Goal: Information Seeking & Learning: Learn about a topic

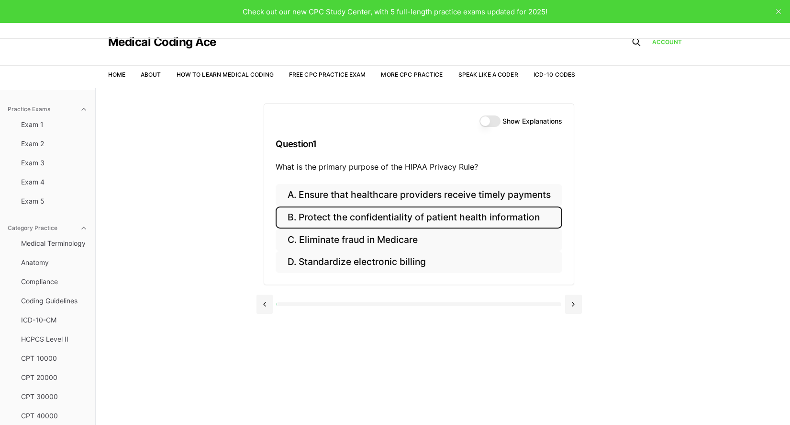
click at [323, 212] on button "B. Protect the confidentiality of patient health information" at bounding box center [419, 217] width 286 height 22
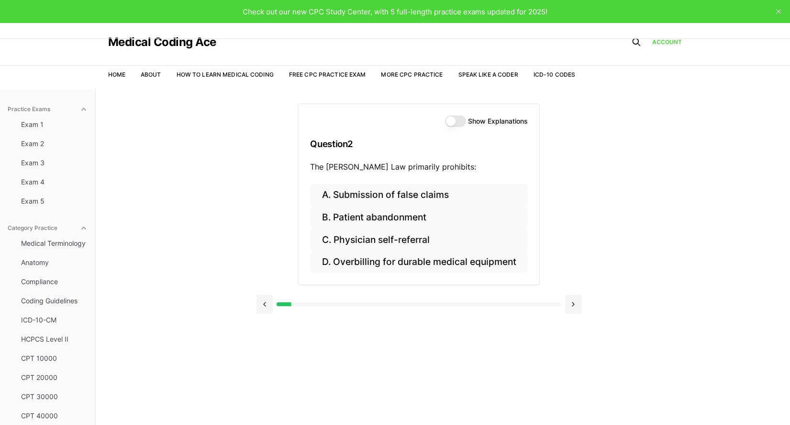
click at [465, 119] on button "Show Explanations" at bounding box center [455, 120] width 21 height 11
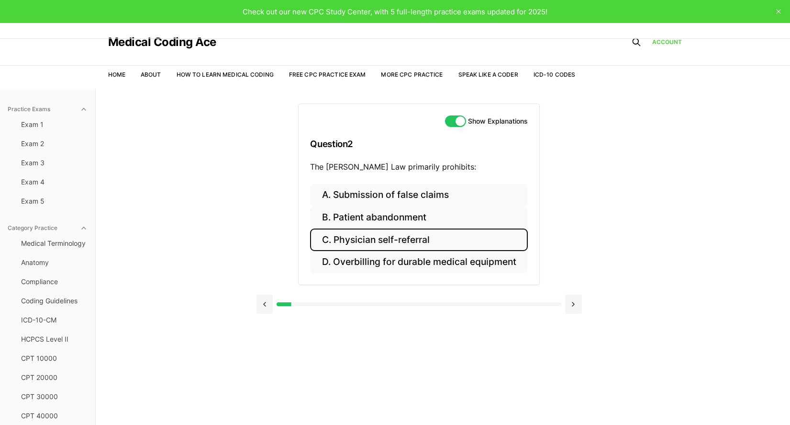
click at [370, 243] on button "C. Physician self-referral" at bounding box center [418, 239] width 217 height 22
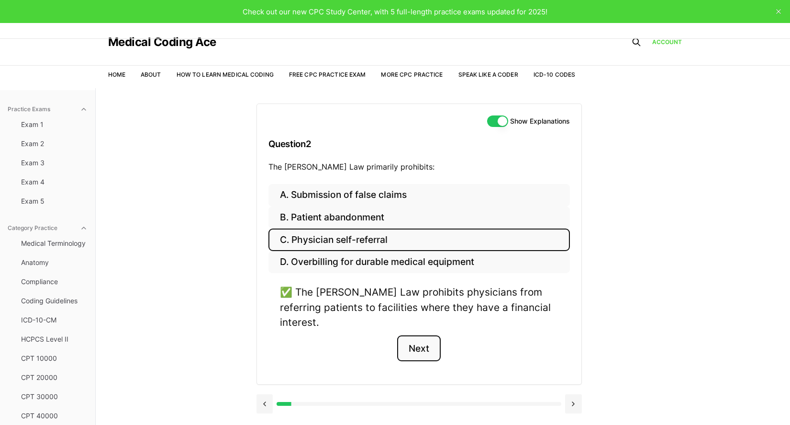
click at [423, 335] on button "Next" at bounding box center [419, 348] width 44 height 26
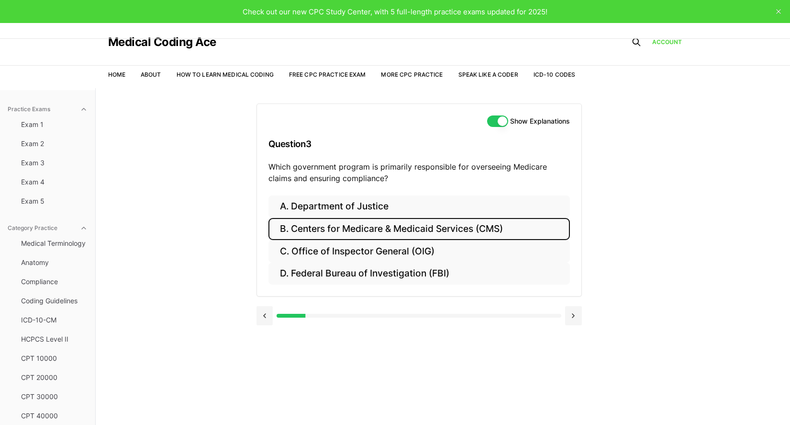
click at [292, 231] on button "B. Centers for Medicare & Medicaid Services (CMS)" at bounding box center [420, 229] width 302 height 22
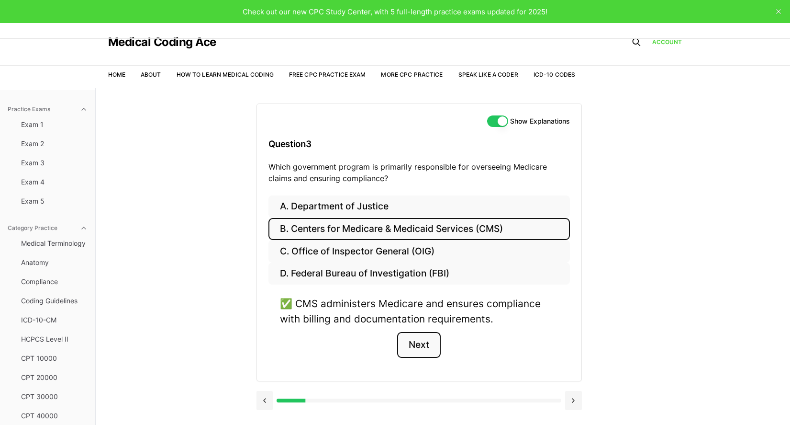
click at [428, 349] on button "Next" at bounding box center [419, 345] width 44 height 26
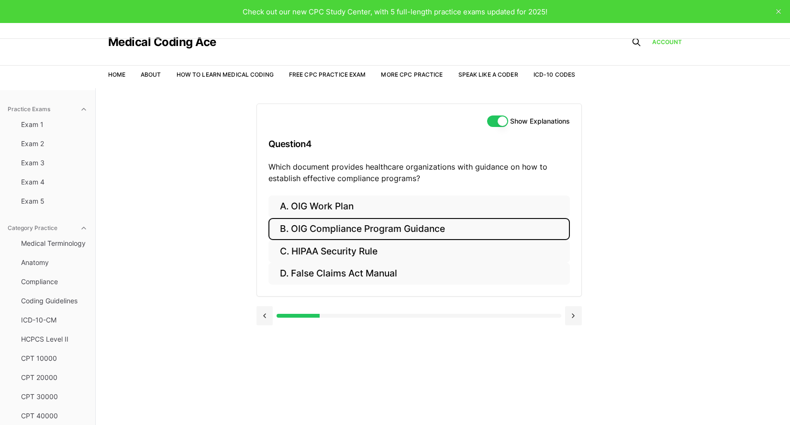
click at [319, 232] on button "B. OIG Compliance Program Guidance" at bounding box center [420, 229] width 302 height 22
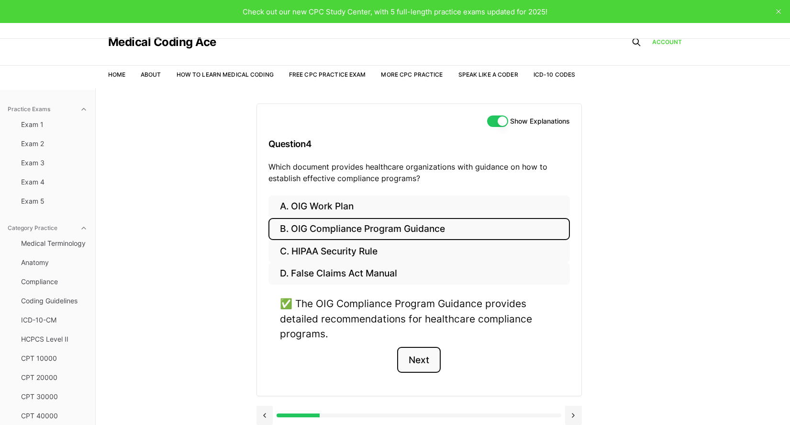
click at [412, 357] on button "Next" at bounding box center [419, 360] width 44 height 26
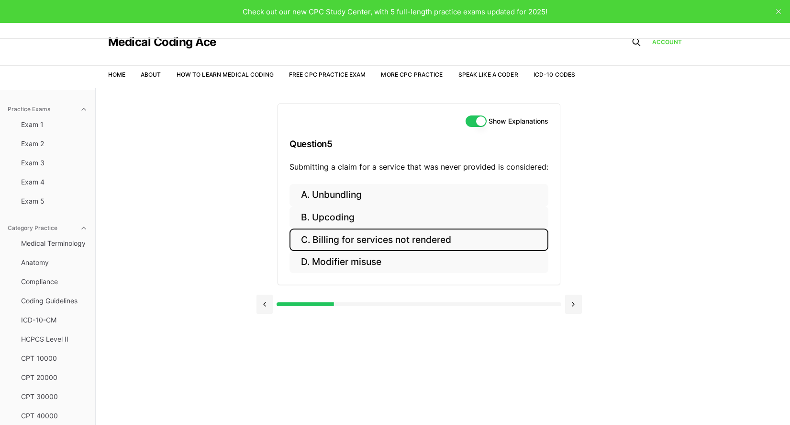
click at [348, 235] on button "C. Billing for services not rendered" at bounding box center [419, 239] width 259 height 22
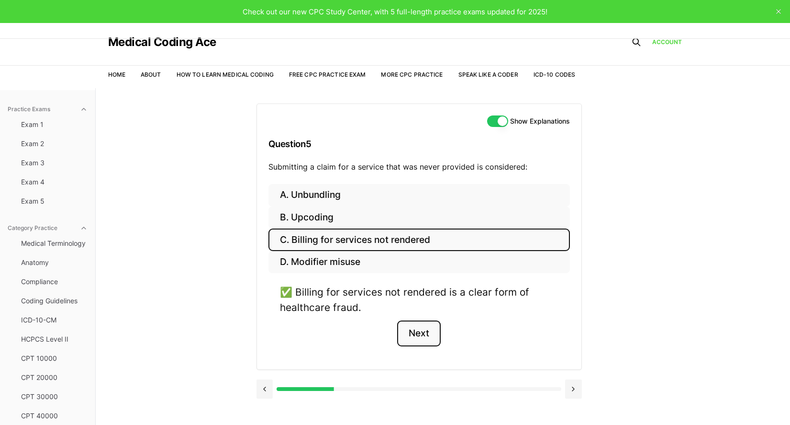
click at [422, 326] on button "Next" at bounding box center [419, 333] width 44 height 26
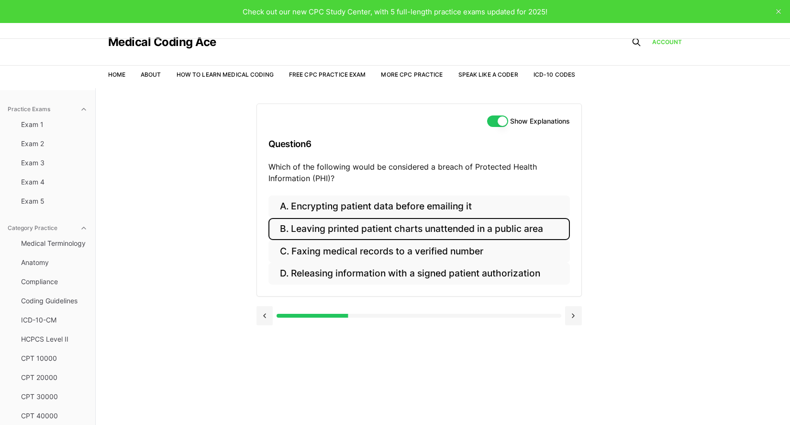
click at [373, 228] on button "B. Leaving printed patient charts unattended in a public area" at bounding box center [420, 229] width 302 height 22
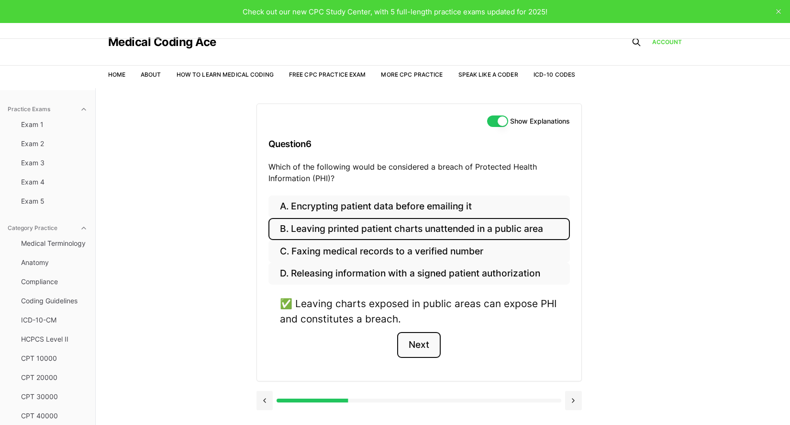
click at [413, 338] on button "Next" at bounding box center [419, 345] width 44 height 26
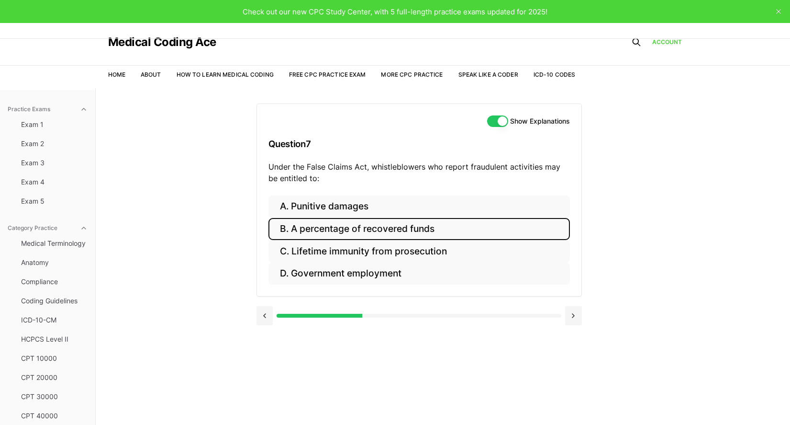
click at [378, 225] on button "B. A percentage of recovered funds" at bounding box center [420, 229] width 302 height 22
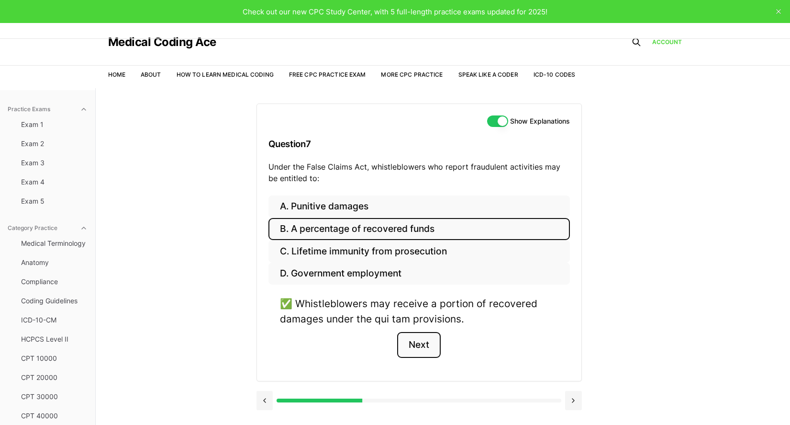
click at [420, 348] on button "Next" at bounding box center [419, 345] width 44 height 26
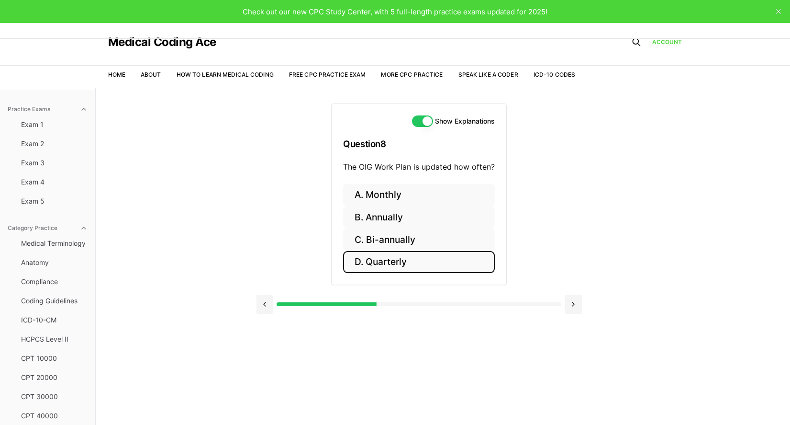
click at [373, 261] on button "D. Quarterly" at bounding box center [419, 262] width 152 height 22
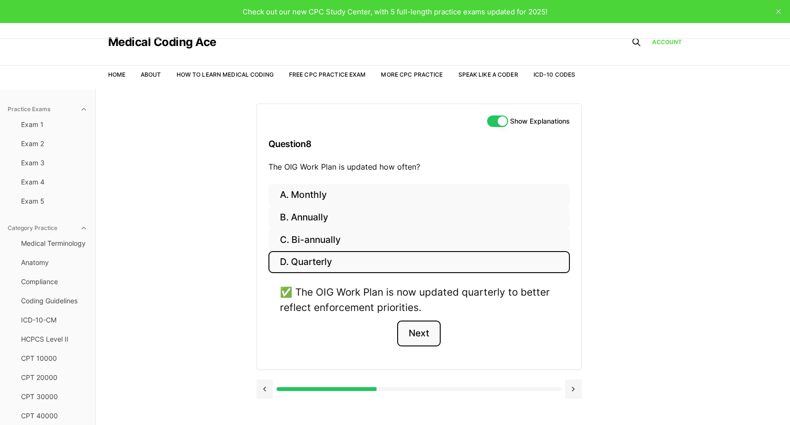
click at [417, 332] on button "Next" at bounding box center [419, 333] width 44 height 26
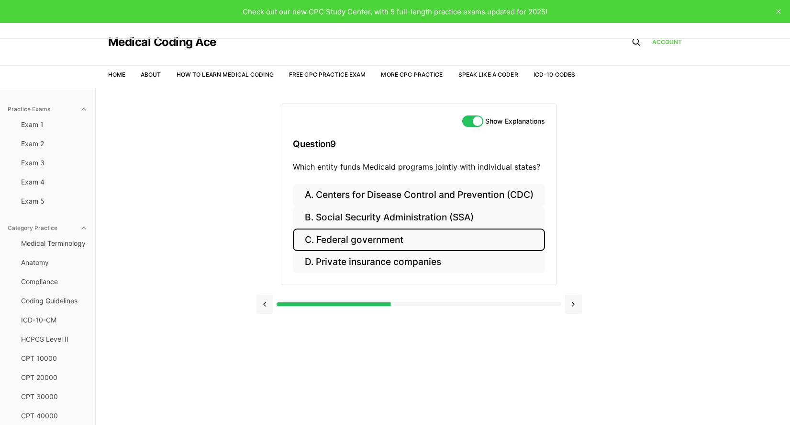
click at [312, 244] on button "C. Federal government" at bounding box center [419, 239] width 252 height 22
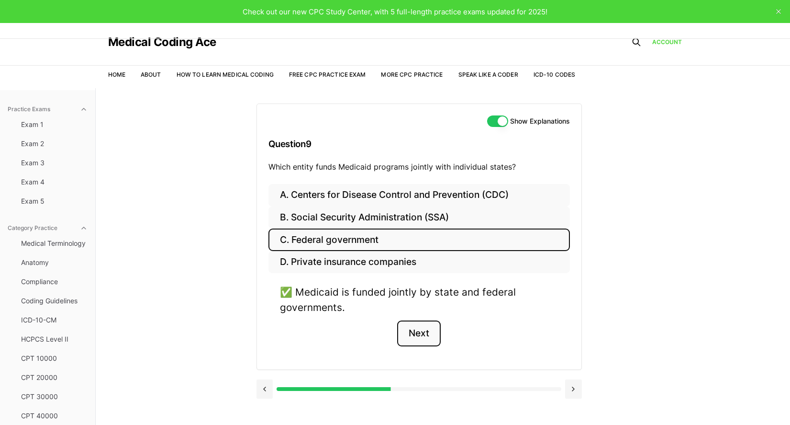
click at [425, 337] on button "Next" at bounding box center [419, 333] width 44 height 26
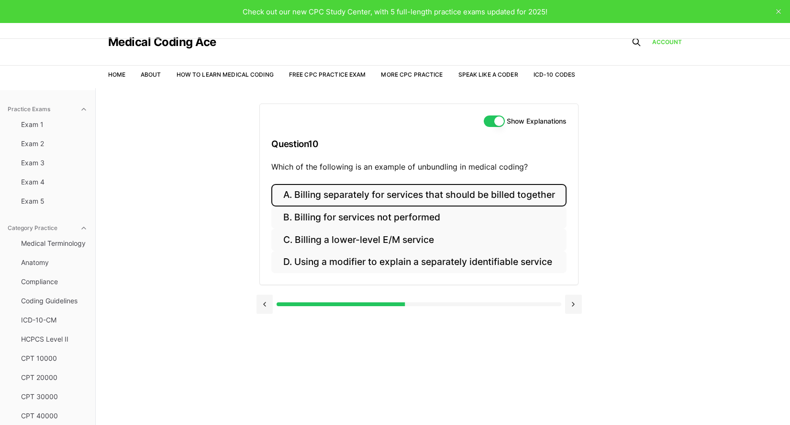
click at [391, 197] on button "A. Billing separately for services that should be billed together" at bounding box center [418, 195] width 295 height 22
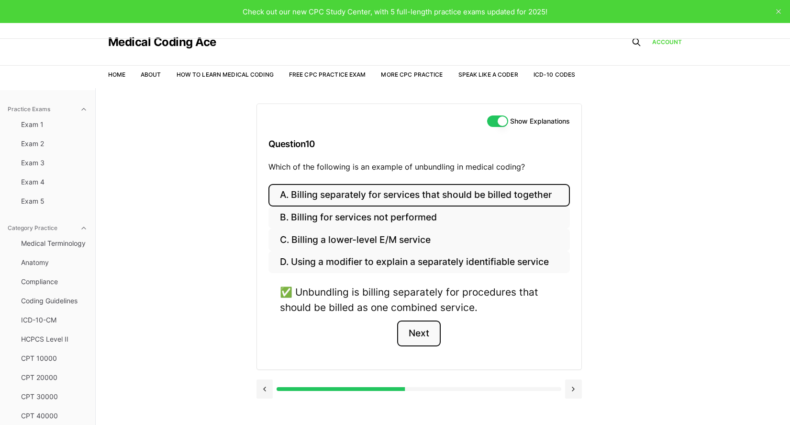
click at [419, 335] on button "Next" at bounding box center [419, 333] width 44 height 26
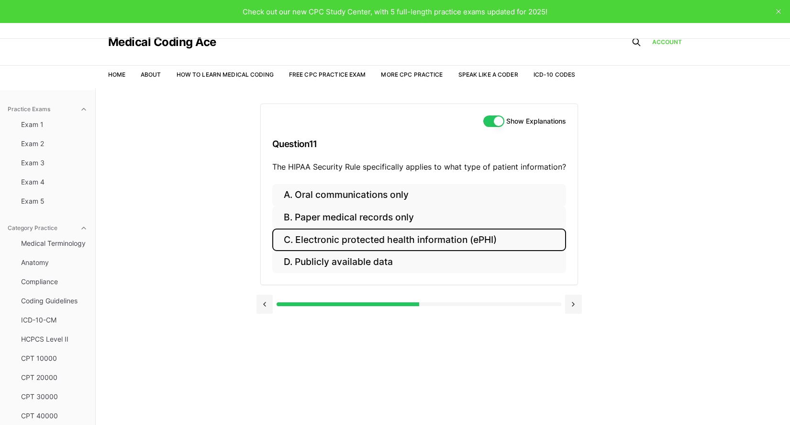
click at [334, 235] on button "C. Electronic protected health information (ePHI)" at bounding box center [419, 239] width 294 height 22
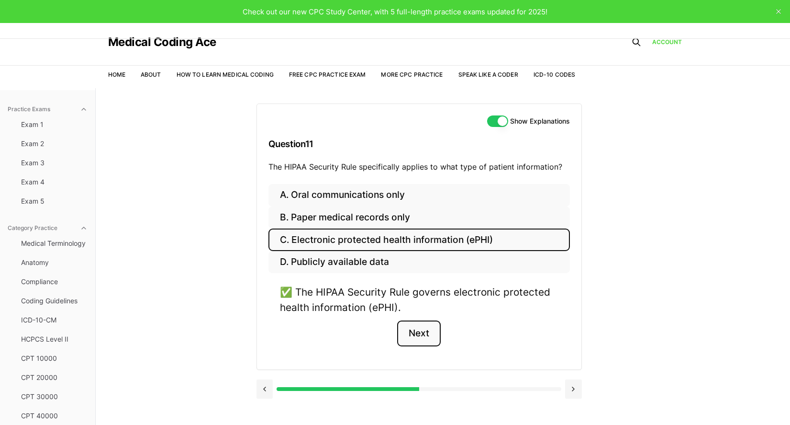
click at [411, 330] on button "Next" at bounding box center [419, 333] width 44 height 26
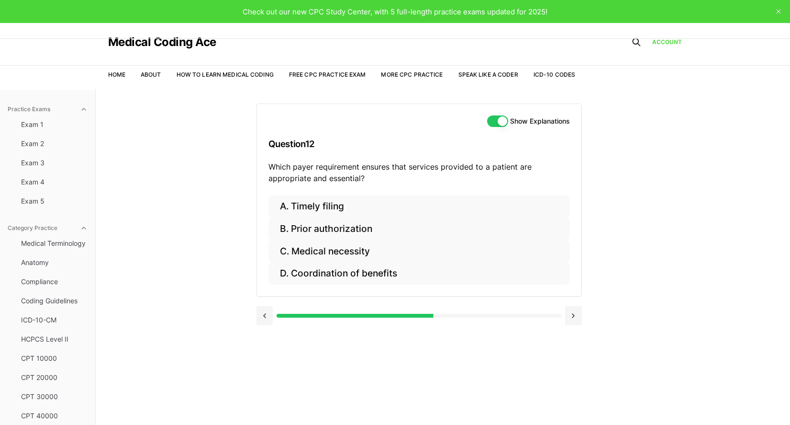
click at [142, 310] on div "Practice Exams Exam 1 Exam 2 Exam 3 Exam 4 Exam 5 Category Practice Medical Ter…" at bounding box center [395, 300] width 790 height 425
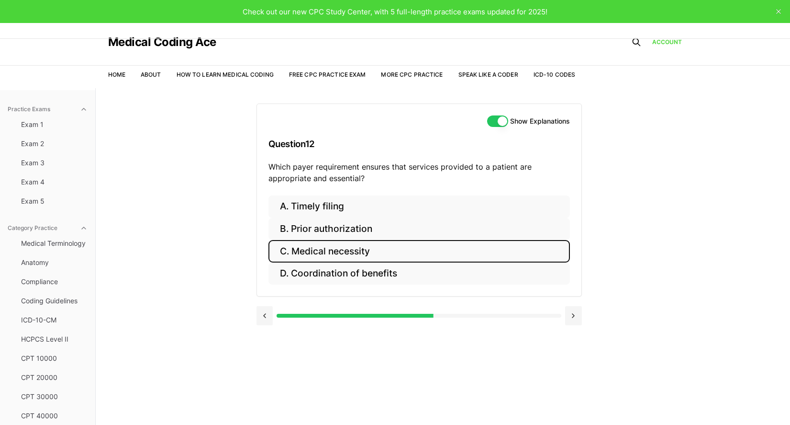
click at [314, 247] on button "C. Medical necessity" at bounding box center [420, 251] width 302 height 22
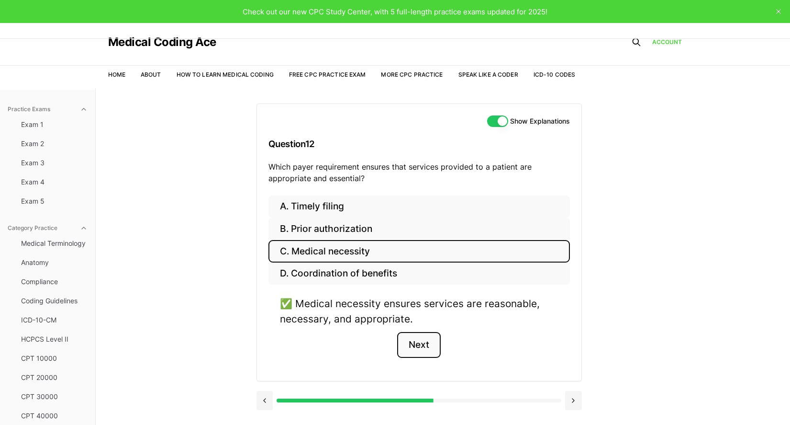
click at [414, 337] on button "Next" at bounding box center [419, 345] width 44 height 26
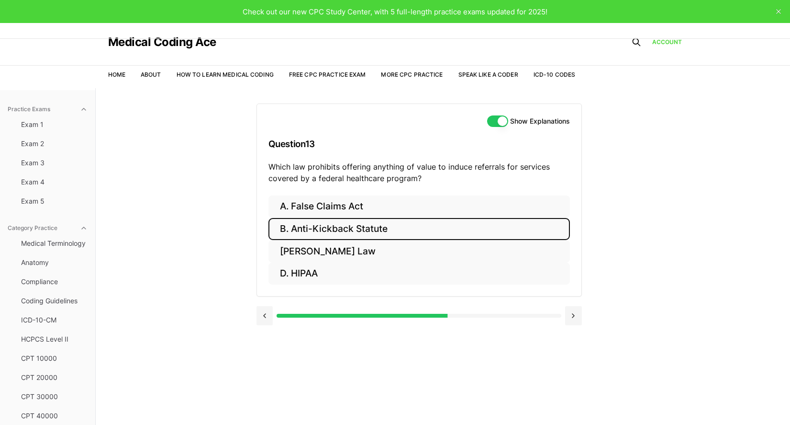
click at [362, 229] on button "B. Anti-Kickback Statute" at bounding box center [420, 229] width 302 height 22
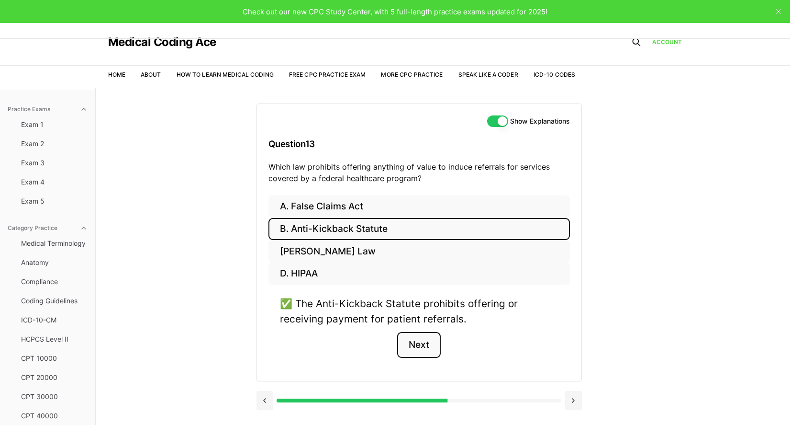
click at [418, 341] on button "Next" at bounding box center [419, 345] width 44 height 26
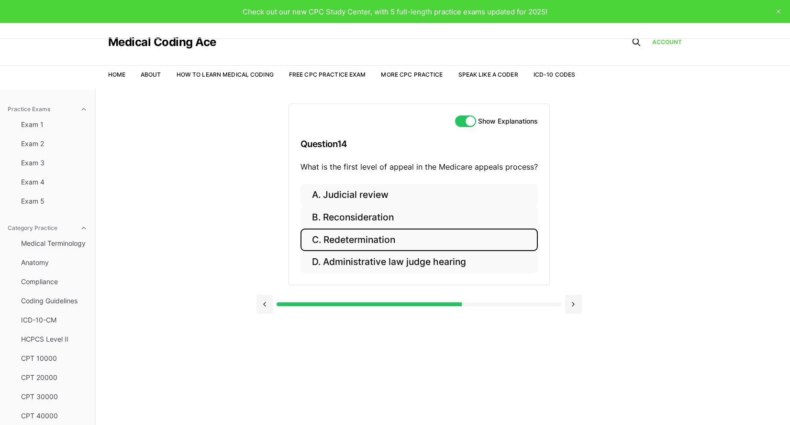
click at [346, 247] on button "C. Redetermination" at bounding box center [419, 239] width 237 height 22
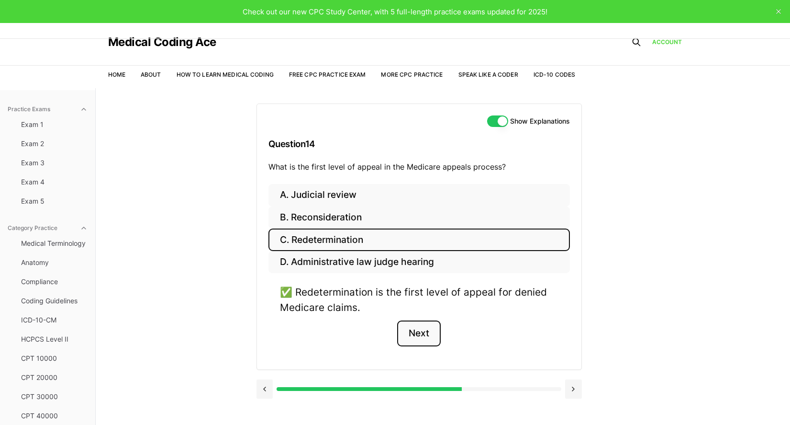
click at [414, 325] on button "Next" at bounding box center [419, 333] width 44 height 26
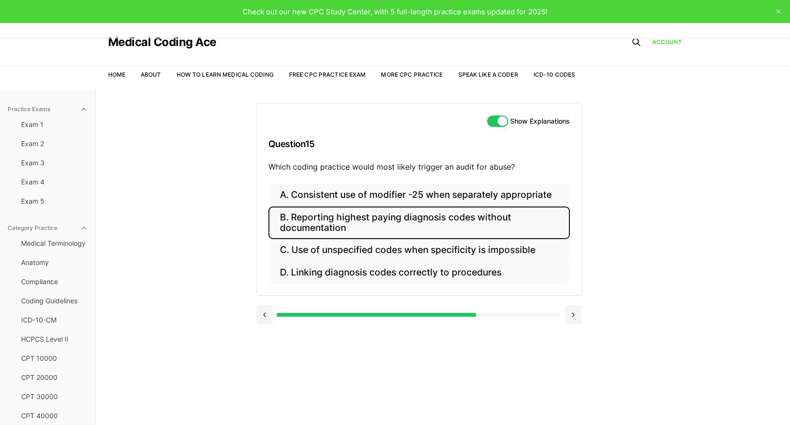
click at [362, 224] on button "B. Reporting highest paying diagnosis codes without documentation" at bounding box center [420, 222] width 302 height 33
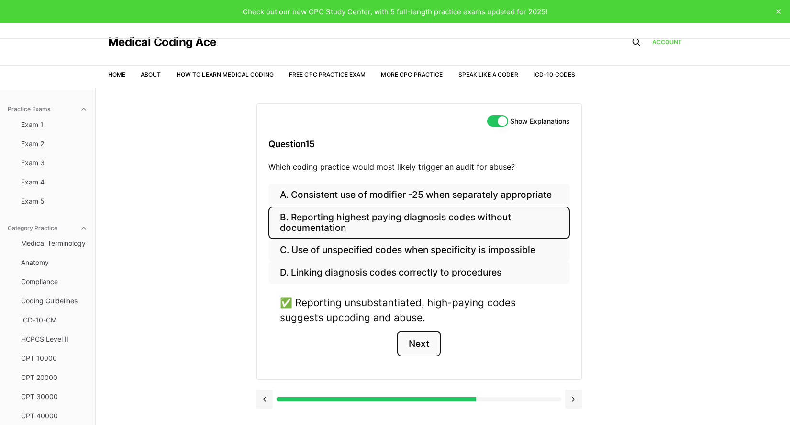
click at [416, 346] on button "Next" at bounding box center [419, 343] width 44 height 26
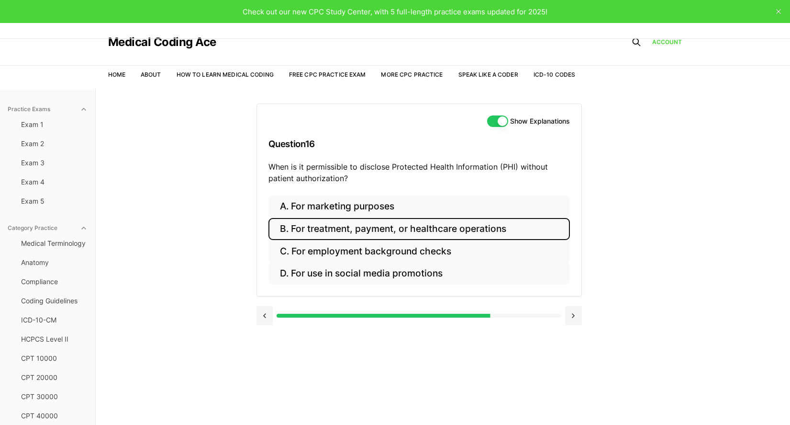
click at [342, 228] on button "B. For treatment, payment, or healthcare operations" at bounding box center [420, 229] width 302 height 22
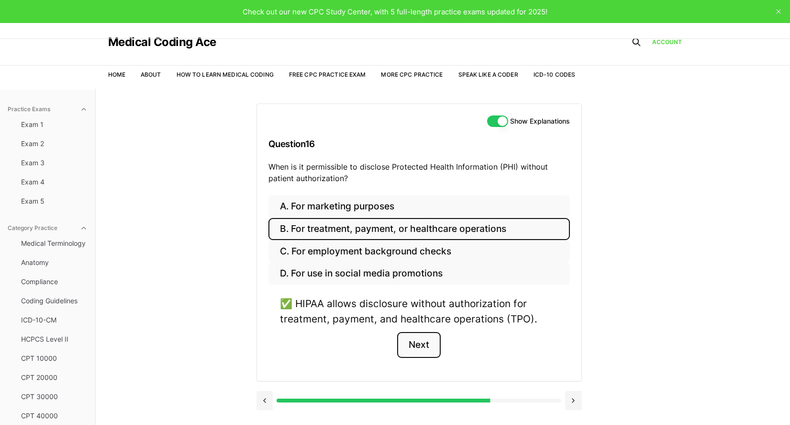
click at [411, 337] on button "Next" at bounding box center [419, 345] width 44 height 26
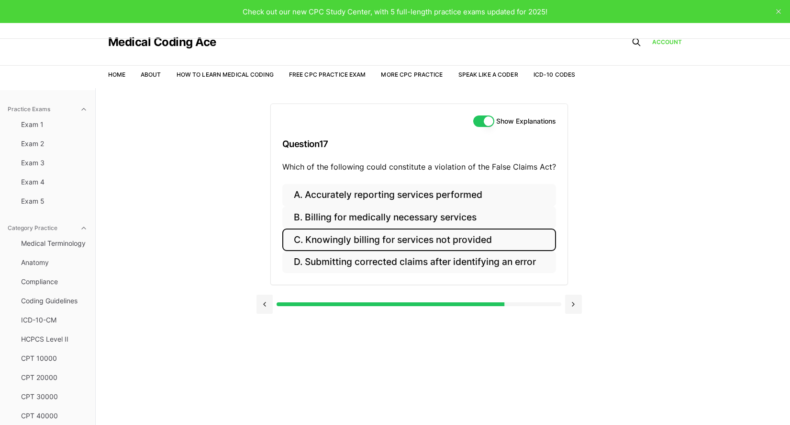
click at [378, 234] on button "C. Knowingly billing for services not provided" at bounding box center [419, 239] width 274 height 22
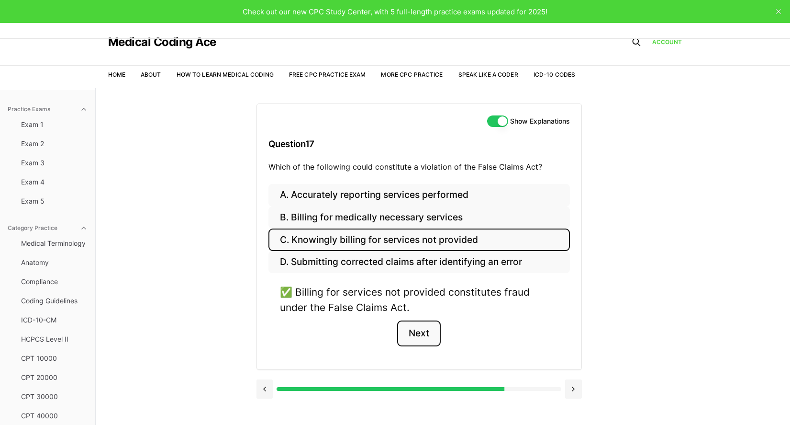
click at [422, 332] on button "Next" at bounding box center [419, 333] width 44 height 26
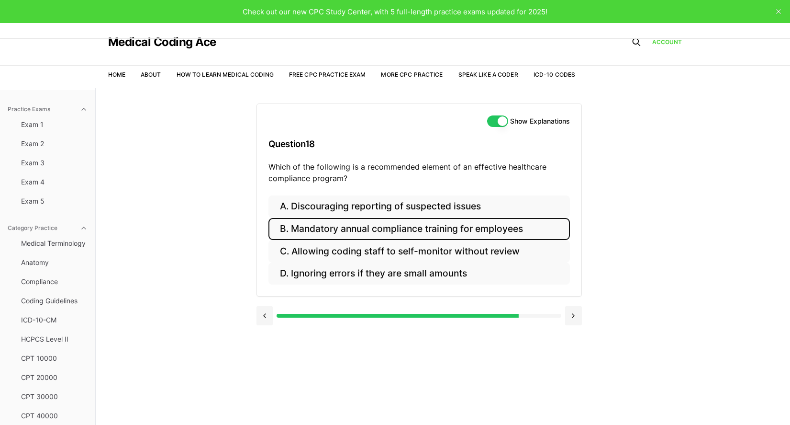
click at [298, 227] on button "B. Mandatory annual compliance training for employees" at bounding box center [420, 229] width 302 height 22
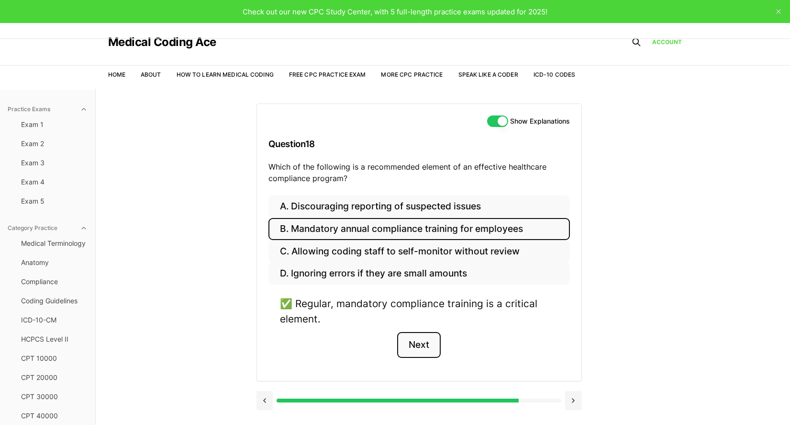
click at [422, 347] on button "Next" at bounding box center [419, 345] width 44 height 26
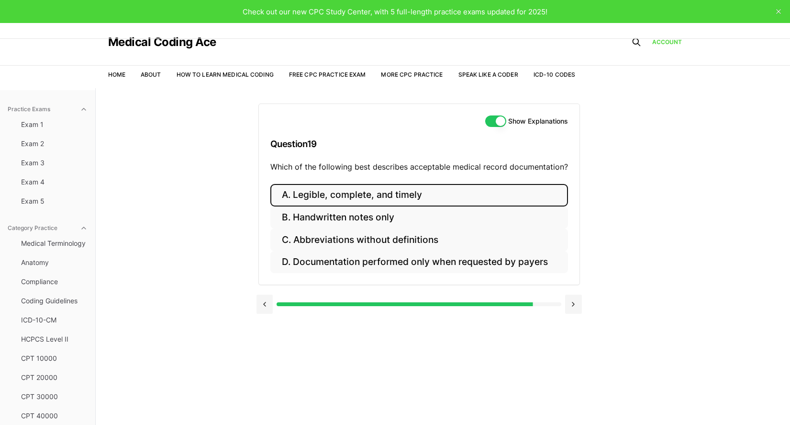
click at [392, 195] on button "A. Legible, complete, and timely" at bounding box center [419, 195] width 298 height 22
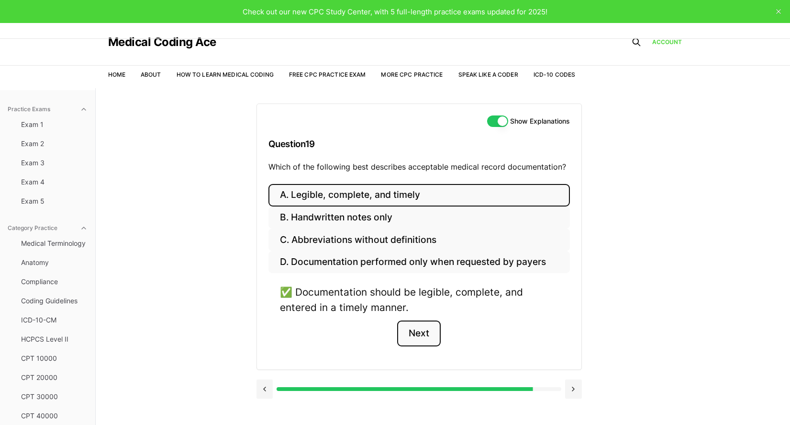
click at [434, 339] on button "Next" at bounding box center [419, 333] width 44 height 26
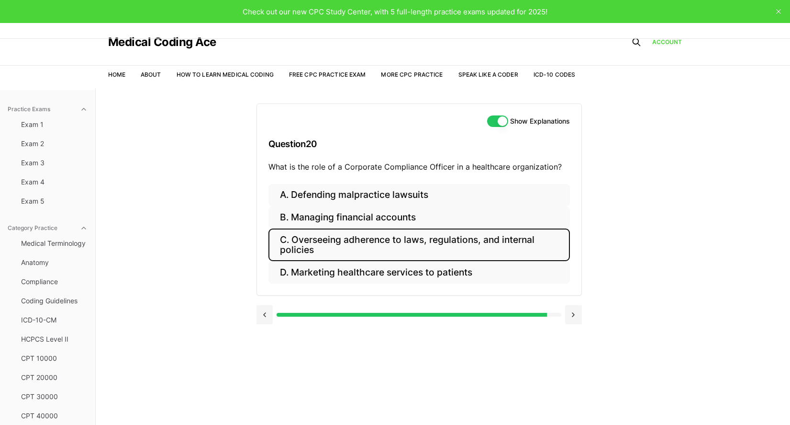
click at [331, 237] on button "C. Overseeing adherence to laws, regulations, and internal policies" at bounding box center [420, 244] width 302 height 33
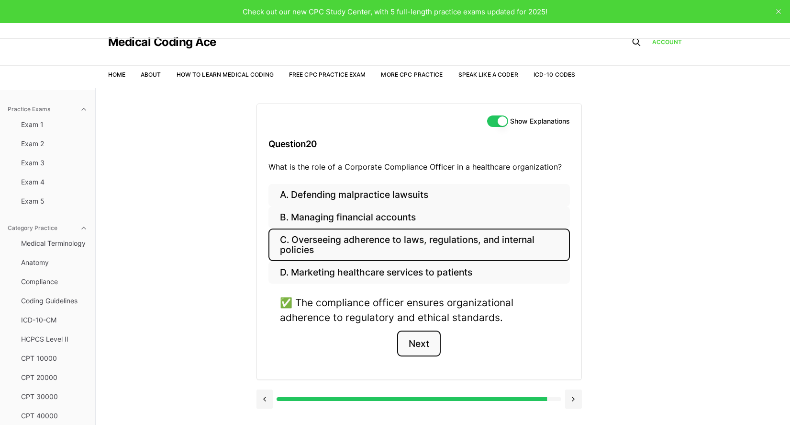
click at [418, 336] on button "Next" at bounding box center [419, 343] width 44 height 26
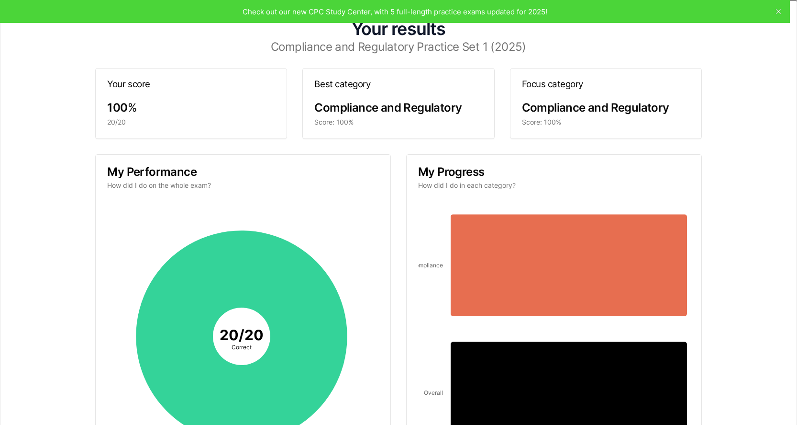
click at [782, 11] on icon "button" at bounding box center [786, 12] width 8 height 8
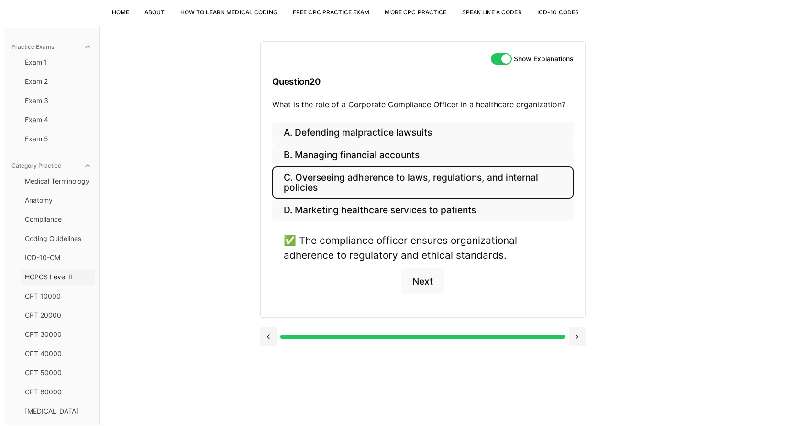
scroll to position [40, 0]
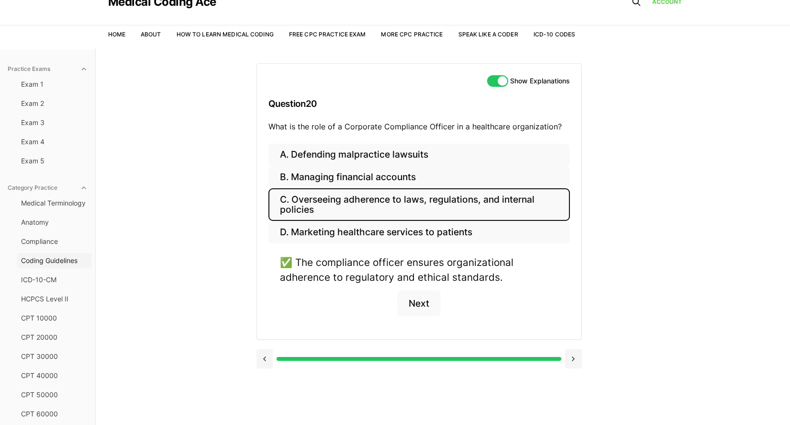
click at [55, 261] on span "Coding Guidelines" at bounding box center [54, 261] width 67 height 10
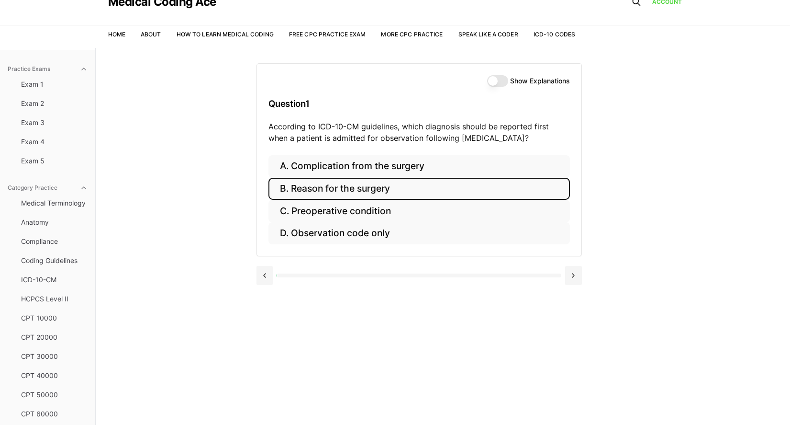
click at [340, 183] on button "B. Reason for the surgery" at bounding box center [420, 189] width 302 height 22
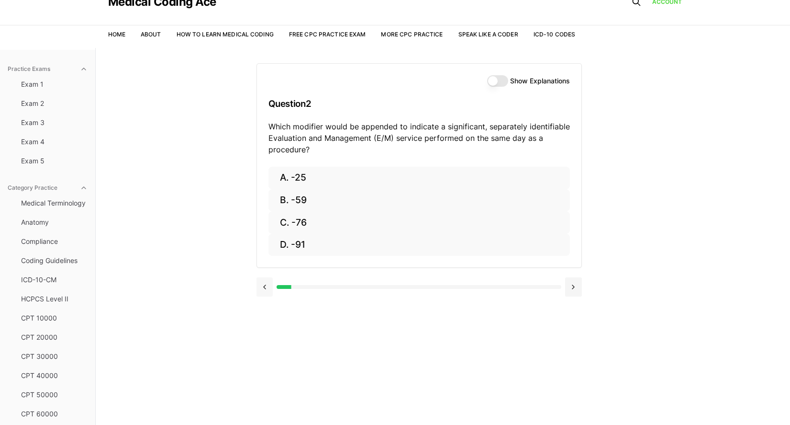
click at [264, 291] on button at bounding box center [265, 286] width 17 height 19
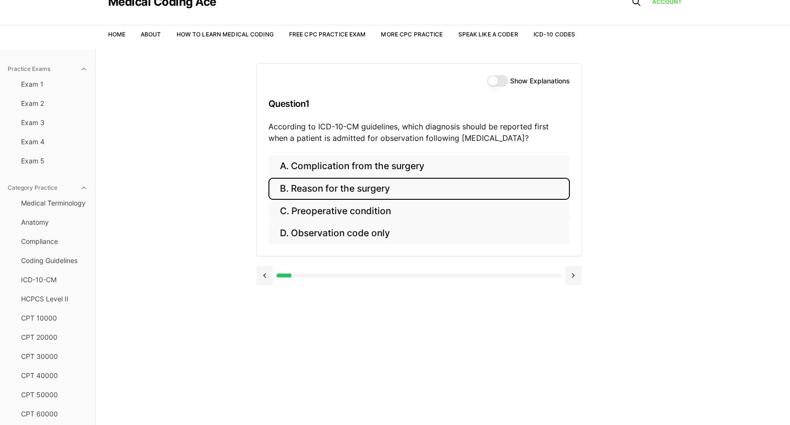
click at [499, 79] on button "Show Explanations" at bounding box center [497, 80] width 21 height 11
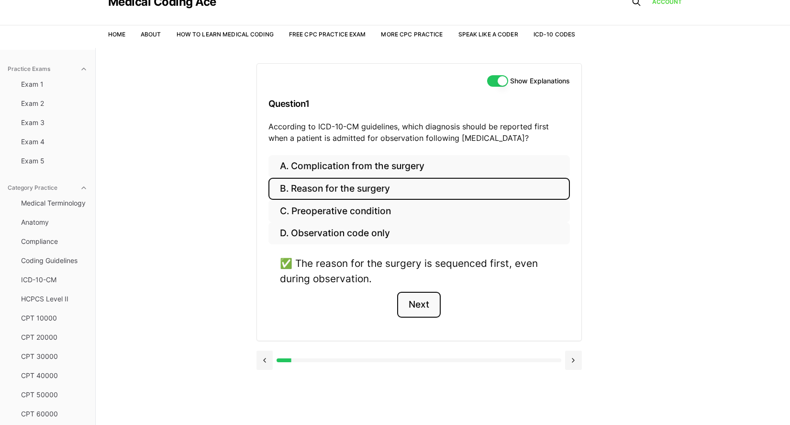
click at [420, 298] on button "Next" at bounding box center [419, 305] width 44 height 26
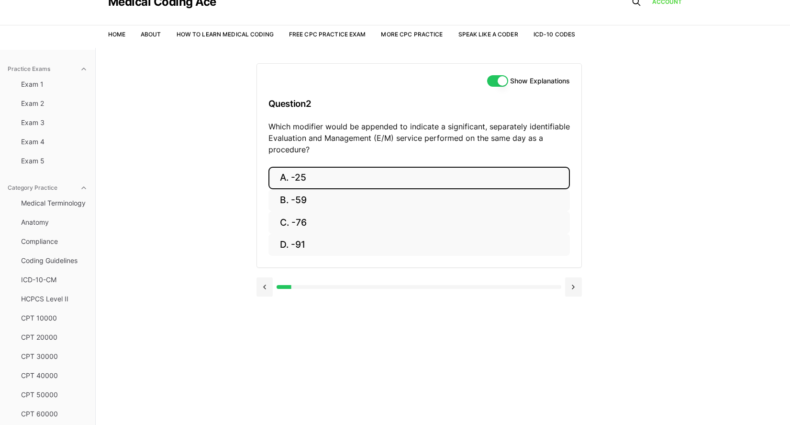
click at [343, 181] on button "A. -25" at bounding box center [420, 178] width 302 height 22
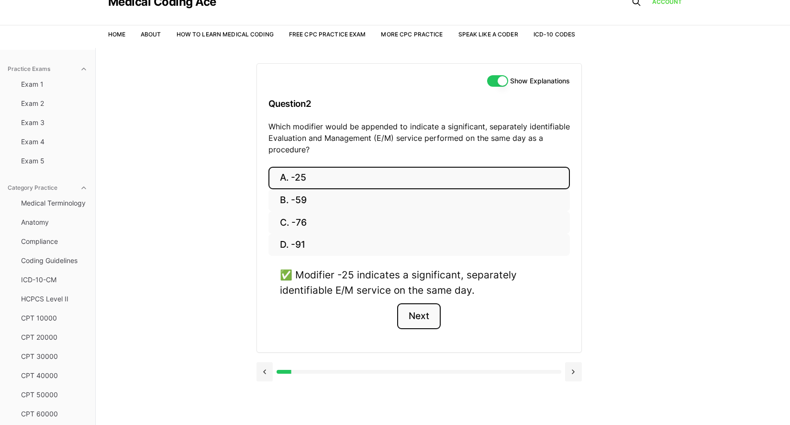
click at [410, 322] on button "Next" at bounding box center [419, 316] width 44 height 26
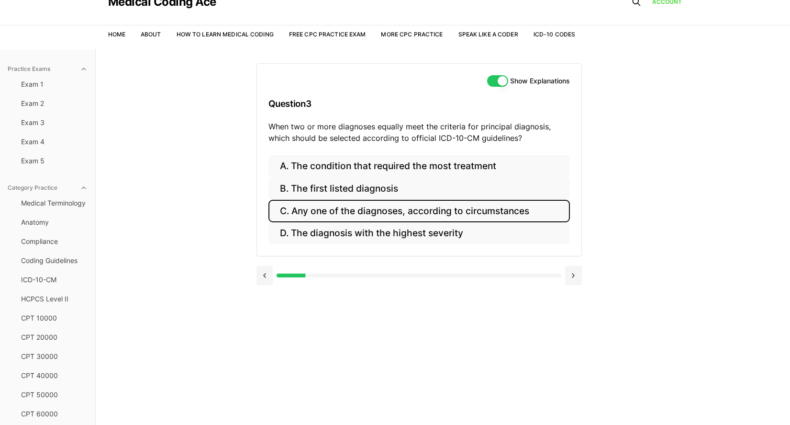
click at [422, 214] on button "C. Any one of the diagnoses, according to circumstances" at bounding box center [420, 211] width 302 height 22
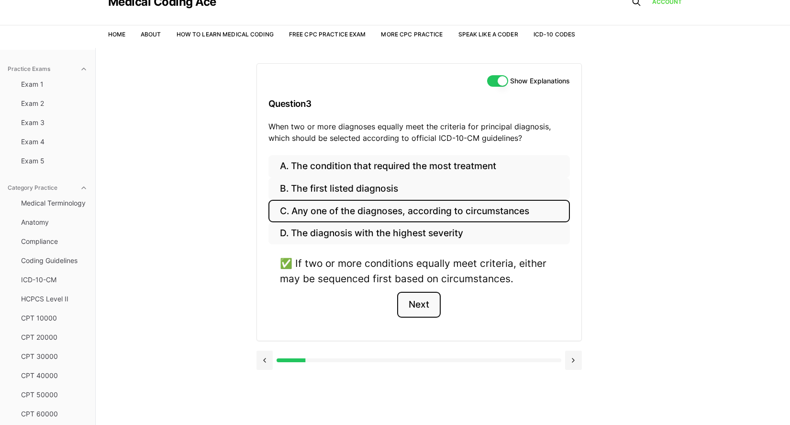
click at [402, 311] on button "Next" at bounding box center [419, 305] width 44 height 26
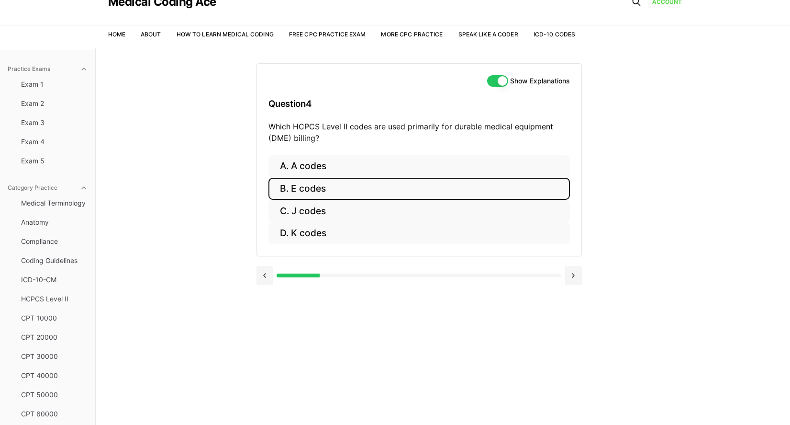
click at [309, 196] on button "B. E codes" at bounding box center [420, 189] width 302 height 22
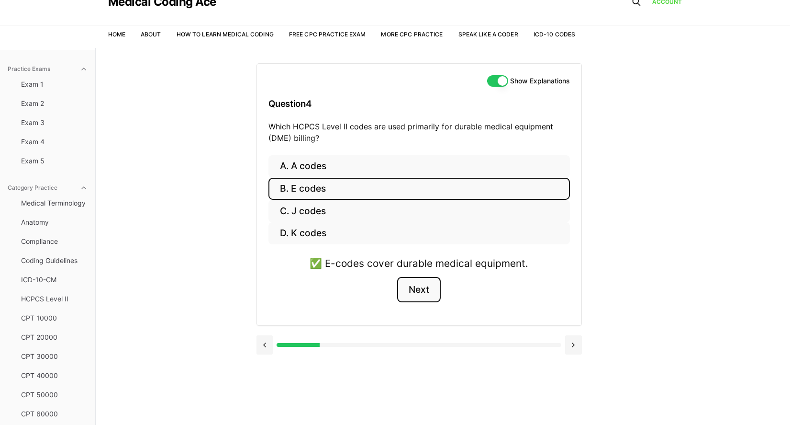
click at [418, 290] on button "Next" at bounding box center [419, 290] width 44 height 26
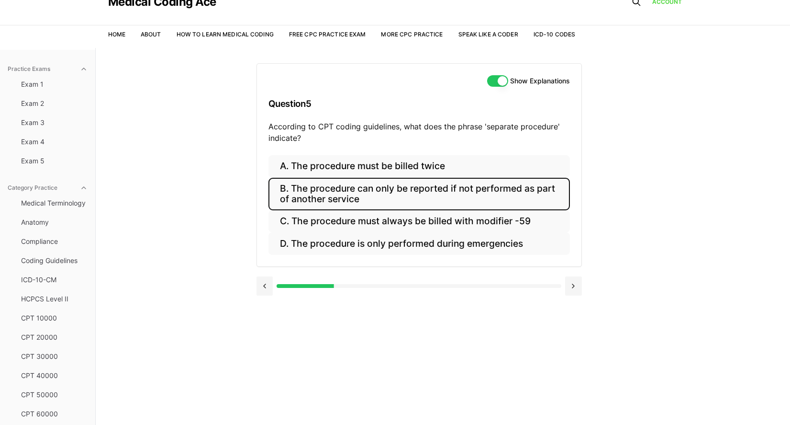
click at [351, 189] on button "B. The procedure can only be reported if not performed as part of another servi…" at bounding box center [420, 194] width 302 height 33
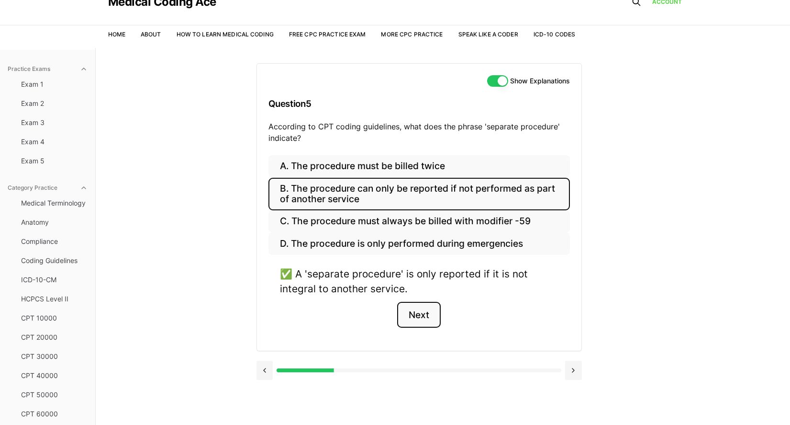
click at [421, 321] on button "Next" at bounding box center [419, 315] width 44 height 26
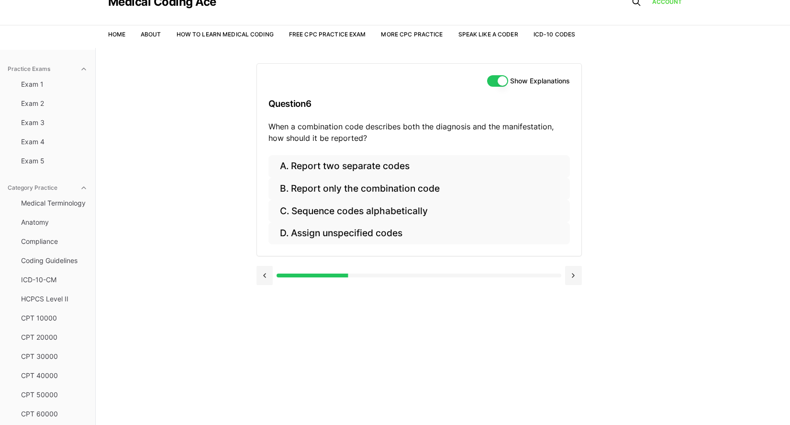
click at [494, 82] on button "Show Explanations" at bounding box center [497, 80] width 21 height 11
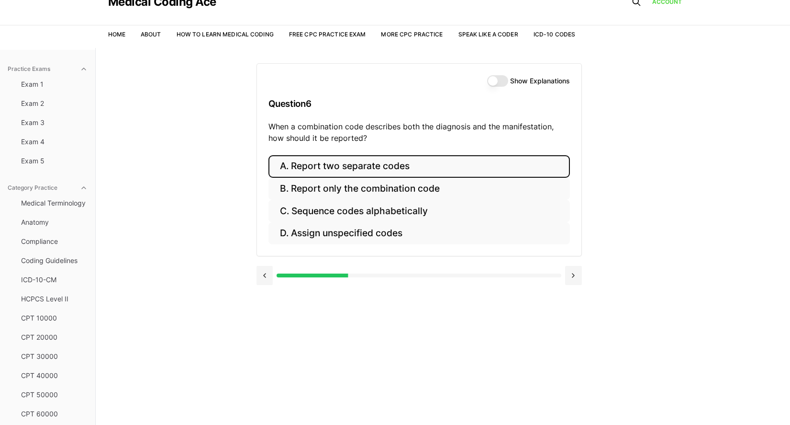
click at [319, 169] on button "A. Report two separate codes" at bounding box center [420, 166] width 302 height 22
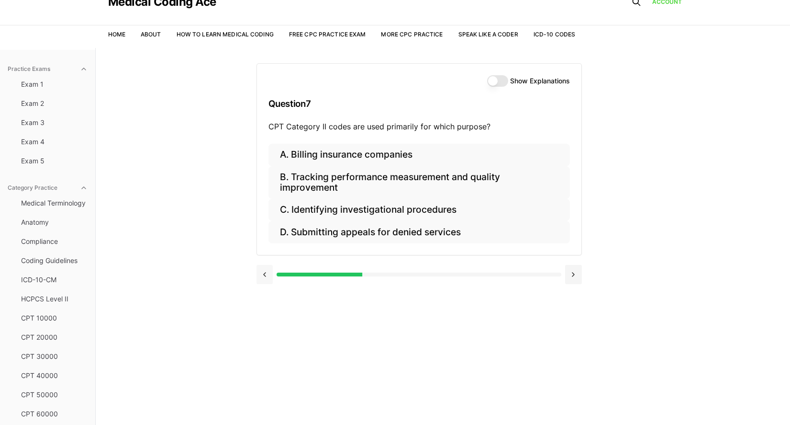
click at [264, 276] on button at bounding box center [265, 274] width 17 height 19
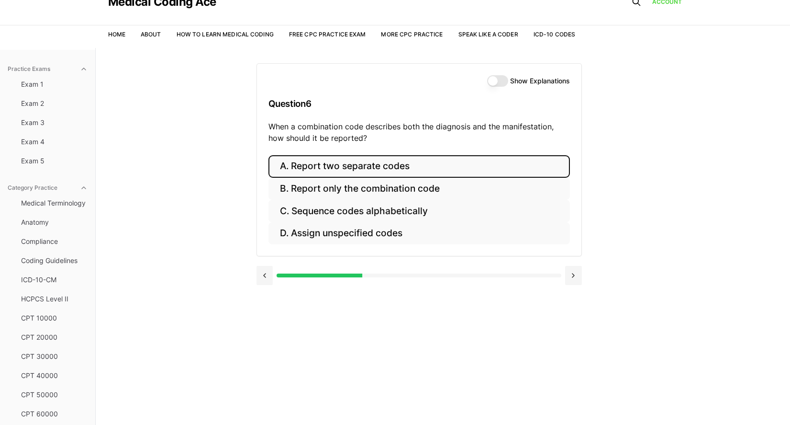
click at [506, 82] on button "Show Explanations" at bounding box center [497, 80] width 21 height 11
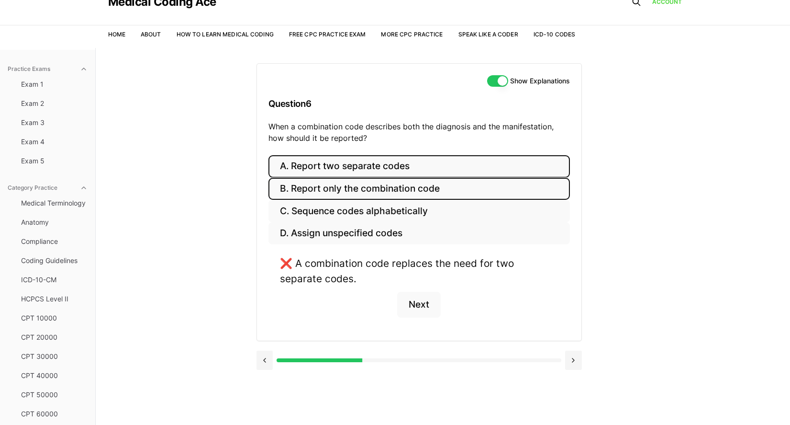
click at [429, 191] on button "B. Report only the combination code" at bounding box center [420, 189] width 302 height 22
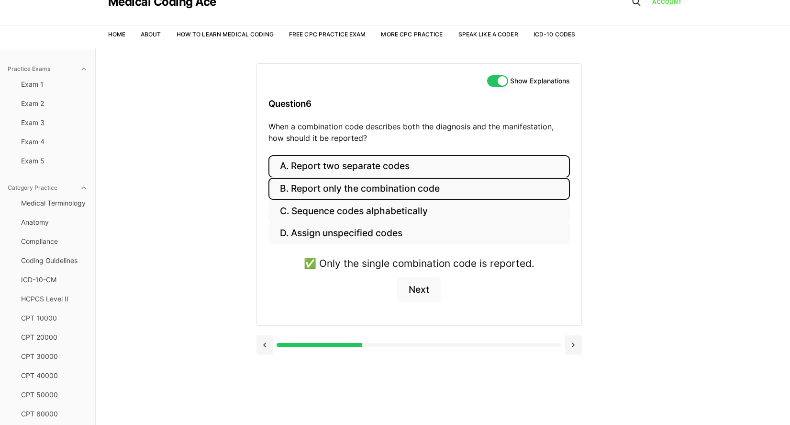
click at [437, 164] on button "A. Report two separate codes" at bounding box center [420, 166] width 302 height 22
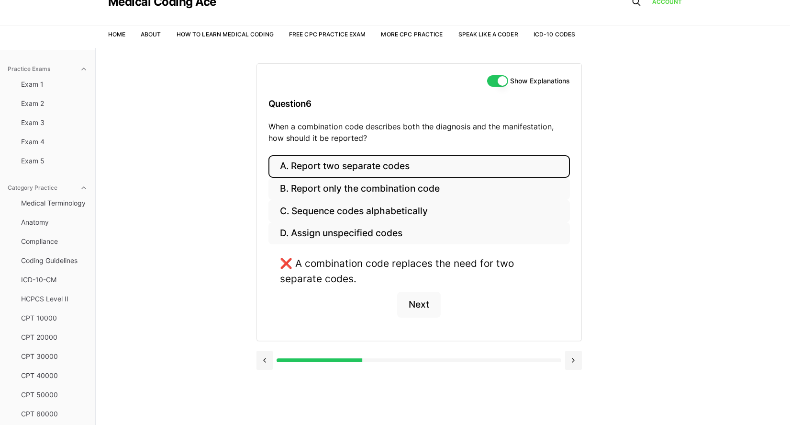
click at [491, 78] on button "Show Explanations" at bounding box center [497, 80] width 21 height 11
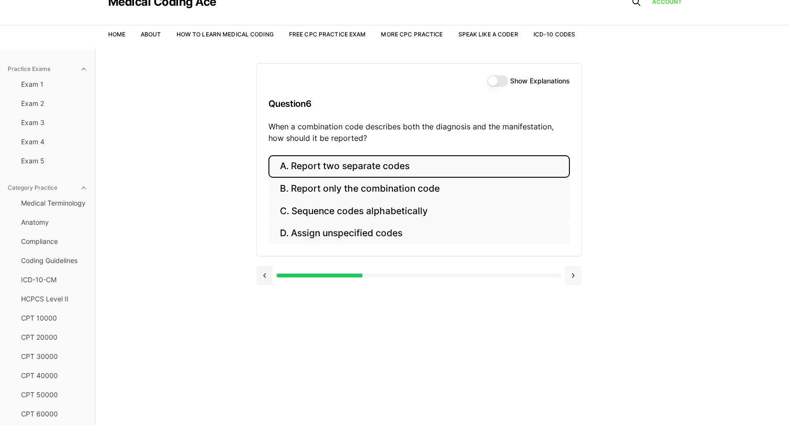
click at [573, 276] on button at bounding box center [573, 275] width 17 height 19
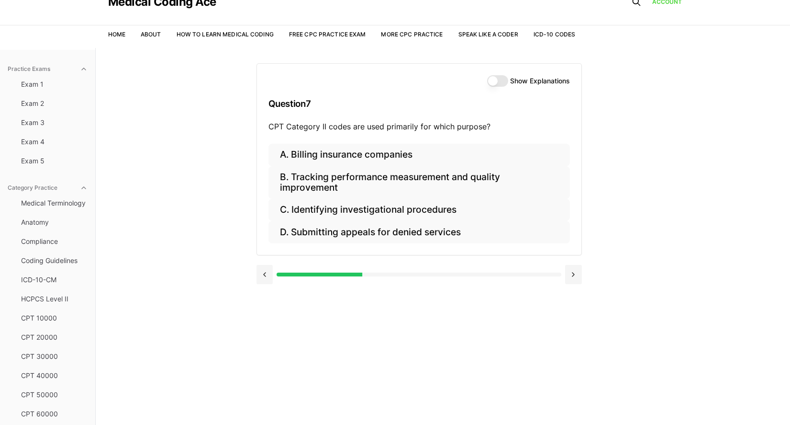
click at [497, 85] on button "Show Explanations" at bounding box center [497, 80] width 21 height 11
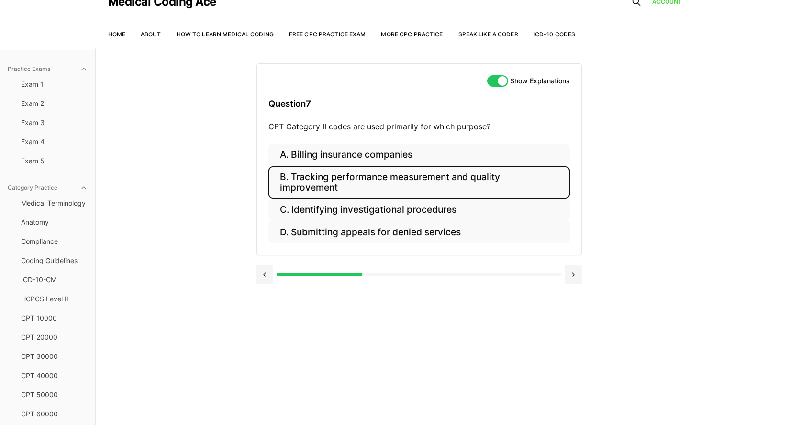
click at [389, 179] on button "B. Tracking performance measurement and quality improvement" at bounding box center [420, 182] width 302 height 33
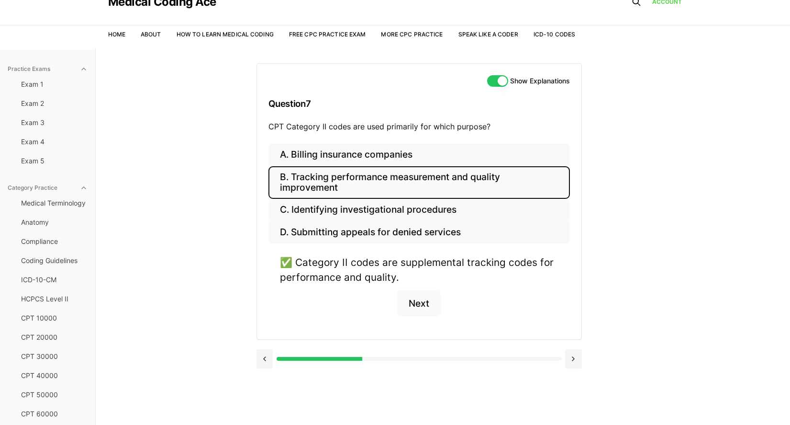
click at [495, 84] on button "Show Explanations" at bounding box center [497, 80] width 21 height 11
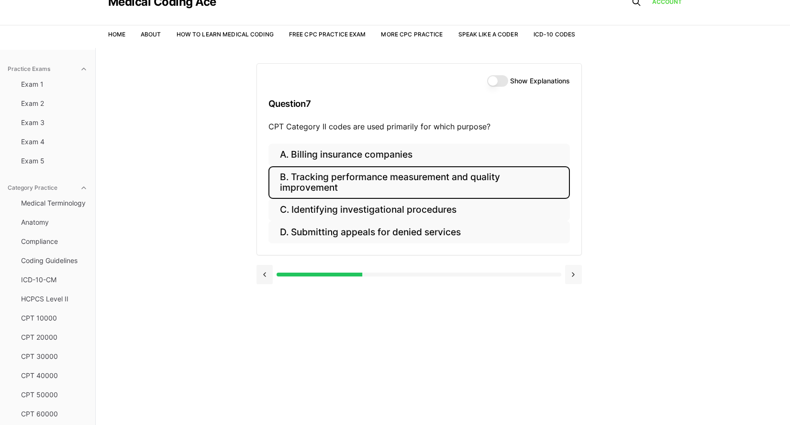
click at [576, 274] on button at bounding box center [573, 274] width 17 height 19
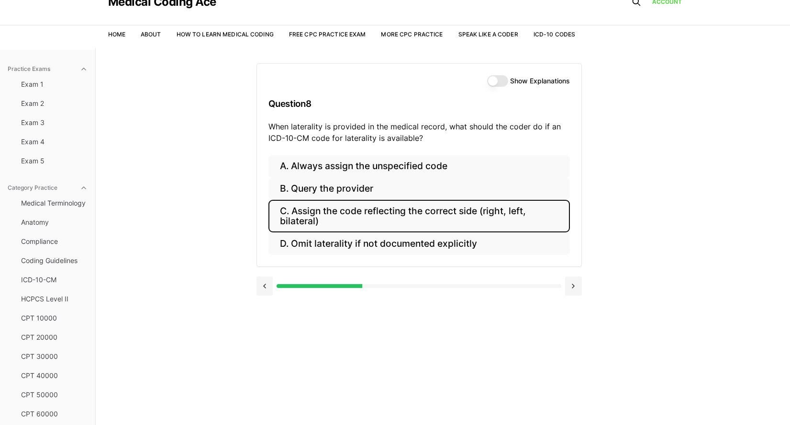
click at [517, 215] on button "C. Assign the code reflecting the correct side (right, left, bilateral)" at bounding box center [420, 216] width 302 height 33
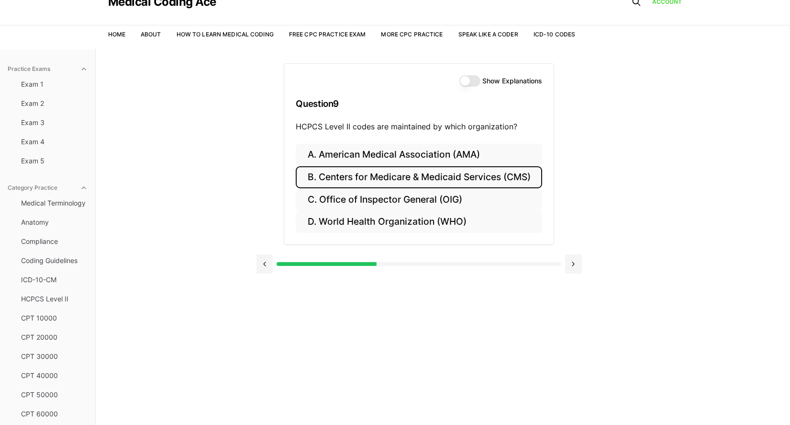
click at [355, 177] on button "B. Centers for Medicare & Medicaid Services (CMS)" at bounding box center [419, 177] width 246 height 22
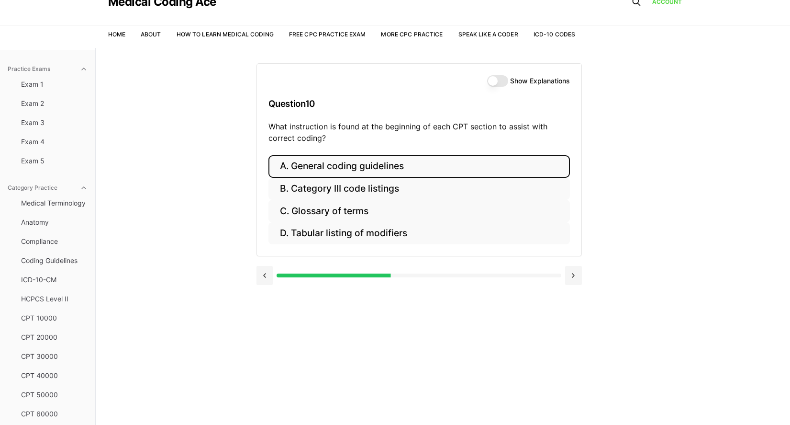
click at [304, 168] on button "A. General coding guidelines" at bounding box center [420, 166] width 302 height 22
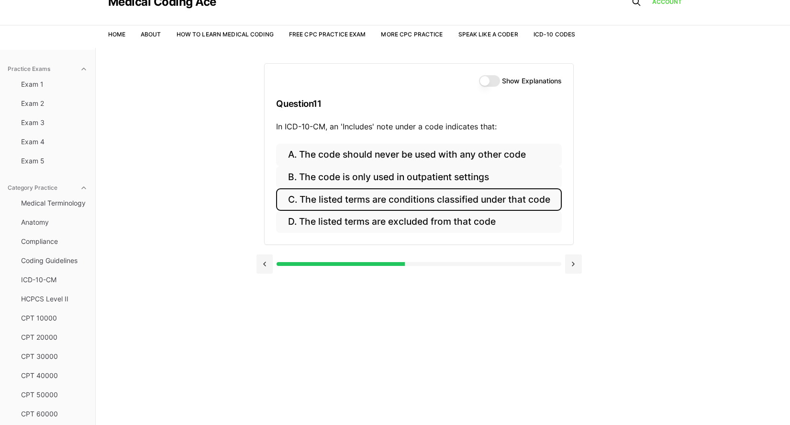
click at [427, 203] on button "C. The listed terms are conditions classified under that code" at bounding box center [418, 199] width 285 height 22
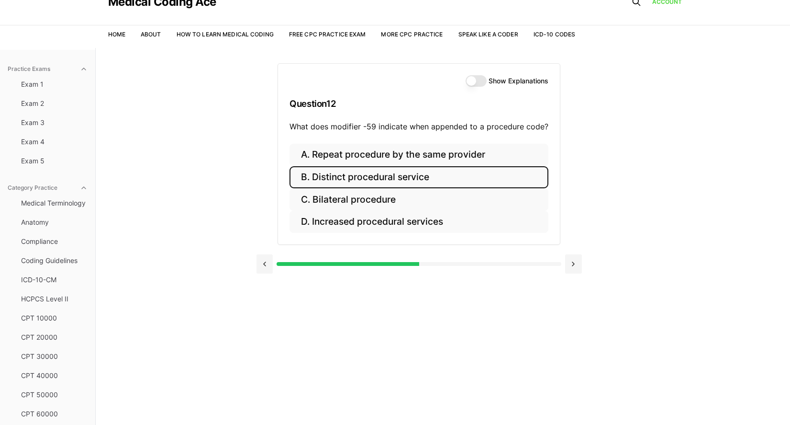
click at [355, 182] on button "B. Distinct procedural service" at bounding box center [419, 177] width 259 height 22
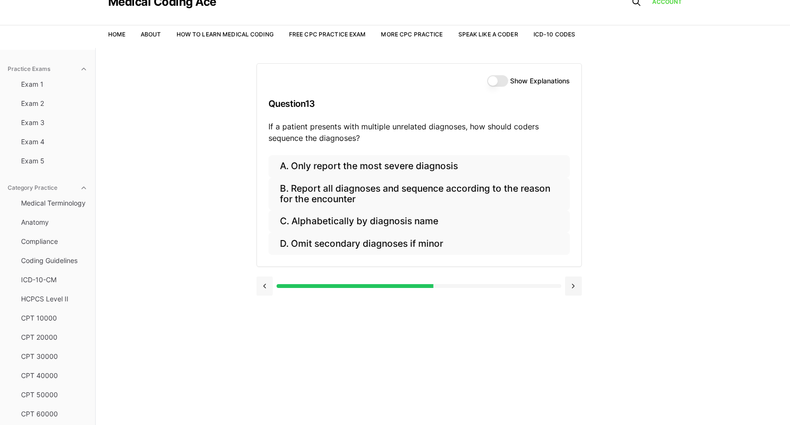
click at [262, 288] on button at bounding box center [265, 285] width 17 height 19
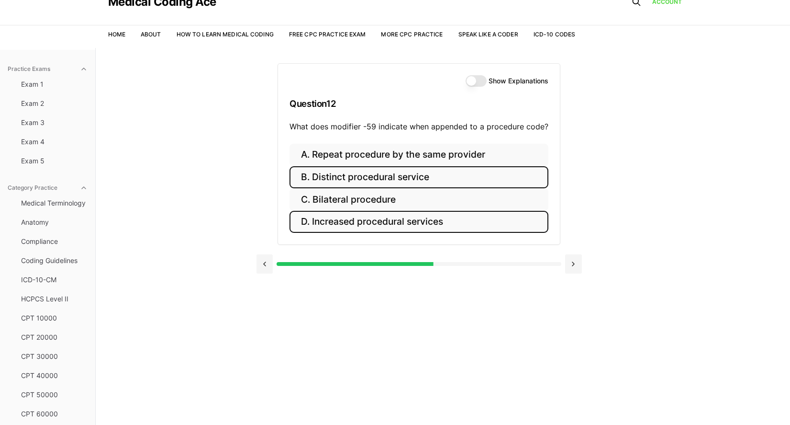
click at [354, 222] on button "D. Increased procedural services" at bounding box center [419, 222] width 259 height 22
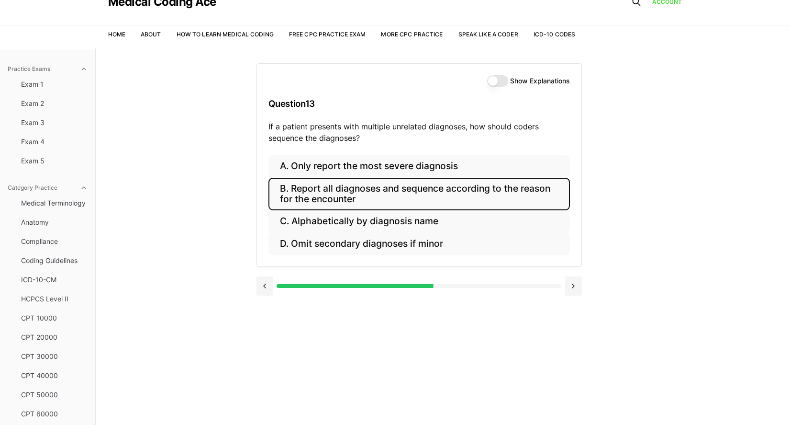
click at [392, 187] on button "B. Report all diagnoses and sequence according to the reason for the encounter" at bounding box center [420, 194] width 302 height 33
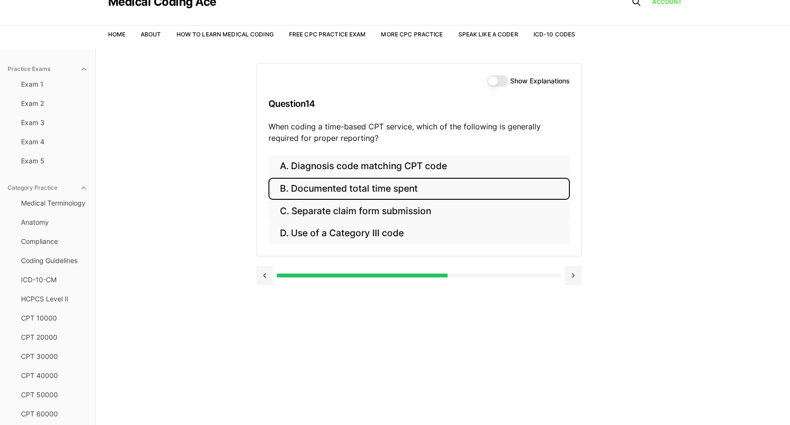
click at [429, 188] on button "B. Documented total time spent" at bounding box center [420, 189] width 302 height 22
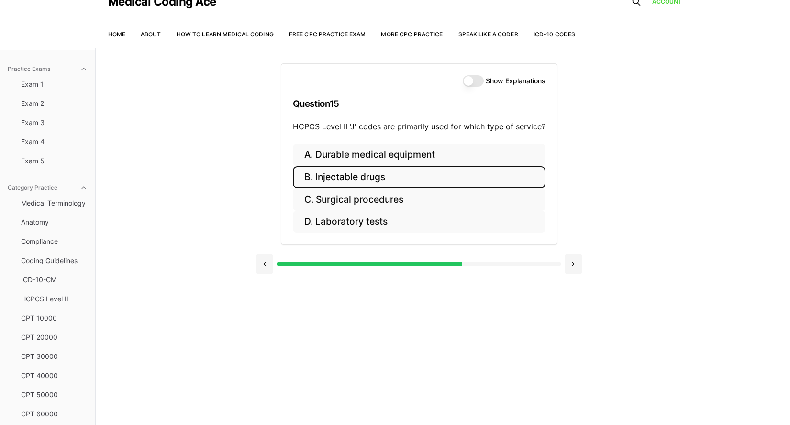
click at [331, 177] on button "B. Injectable drugs" at bounding box center [419, 177] width 253 height 22
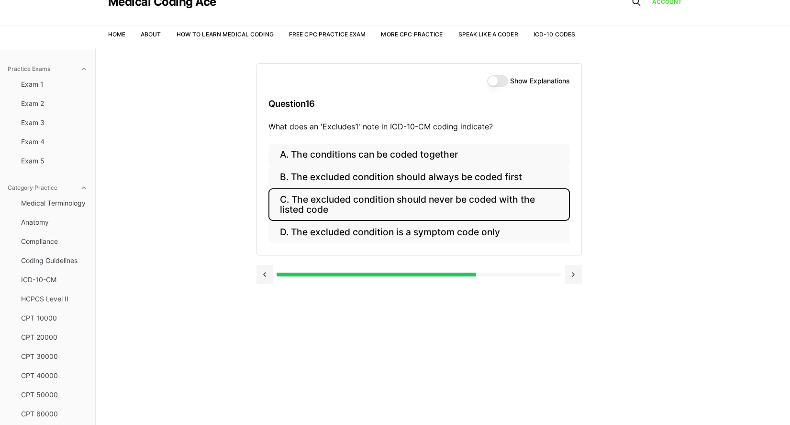
click at [311, 208] on button "C. The excluded condition should never be coded with the listed code" at bounding box center [420, 204] width 302 height 33
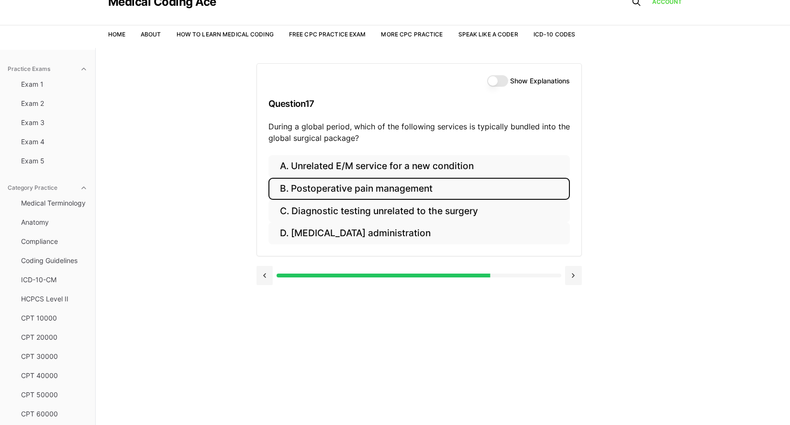
click at [425, 187] on button "B. Postoperative pain management" at bounding box center [420, 189] width 302 height 22
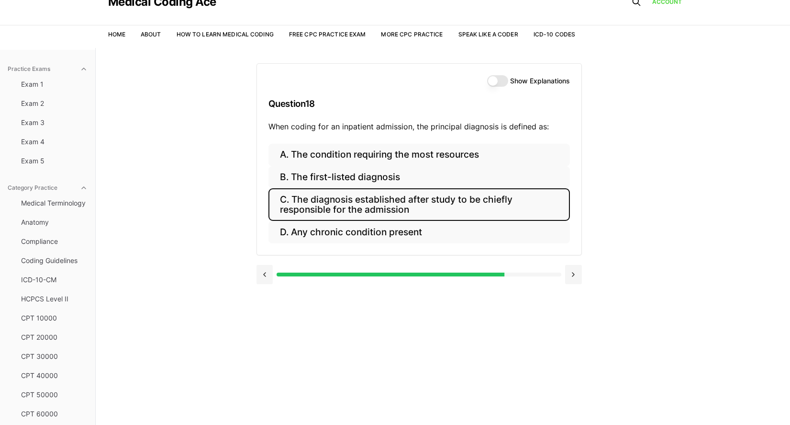
click at [398, 208] on button "C. The diagnosis established after study to be chiefly responsible for the admi…" at bounding box center [420, 204] width 302 height 33
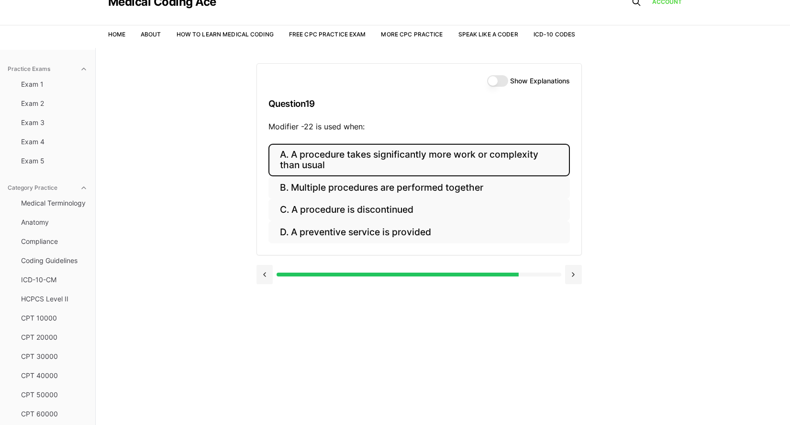
click at [358, 155] on button "A. A procedure takes significantly more work or complexity than usual" at bounding box center [420, 160] width 302 height 33
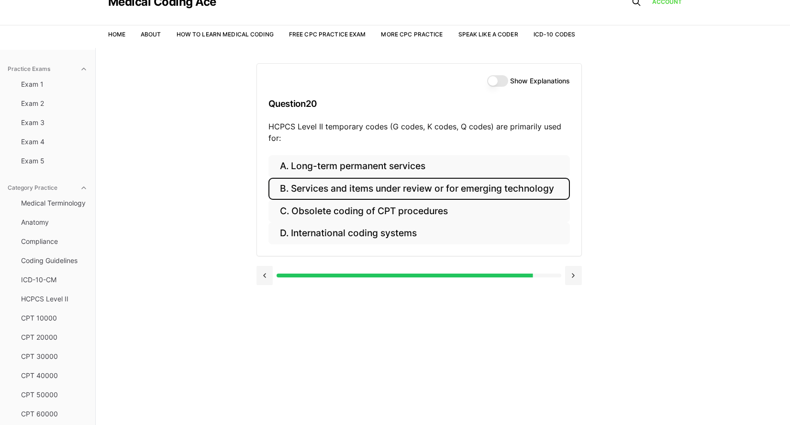
click at [319, 196] on button "B. Services and items under review or for emerging technology" at bounding box center [420, 189] width 302 height 22
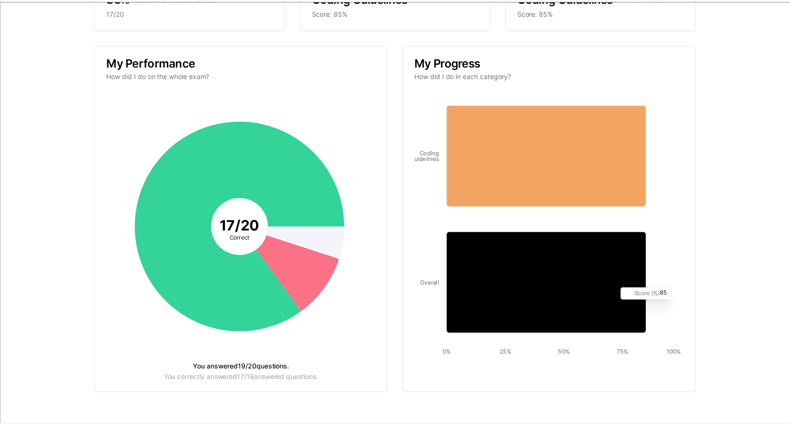
scroll to position [0, 0]
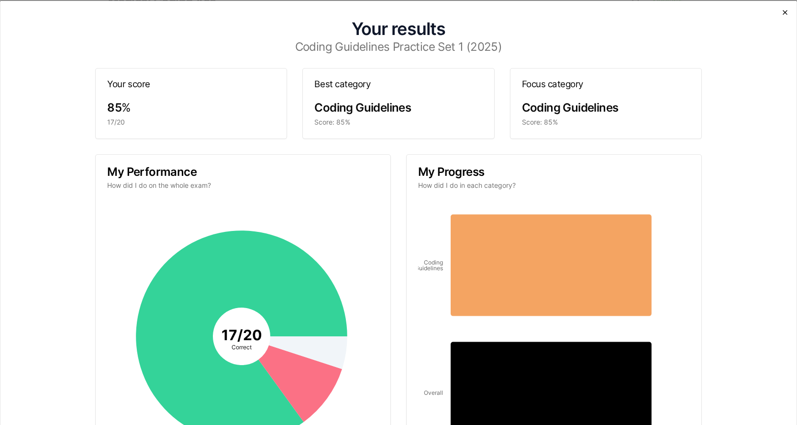
click at [782, 14] on icon "button" at bounding box center [786, 12] width 8 height 8
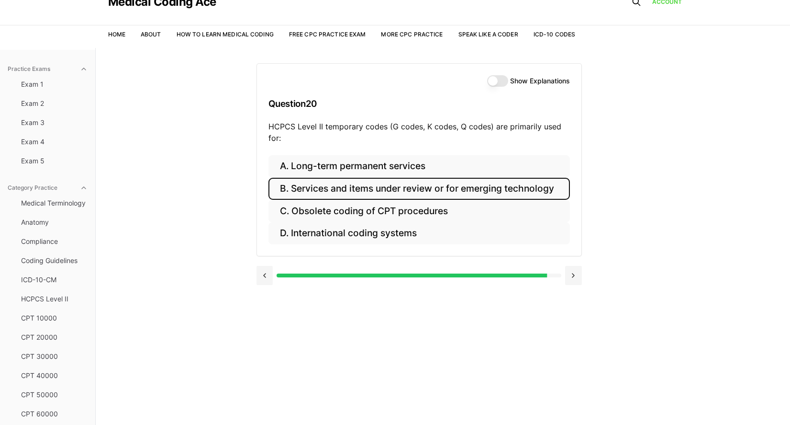
click at [534, 80] on label "Show Explanations" at bounding box center [540, 81] width 60 height 7
click at [508, 80] on button "Show Explanations" at bounding box center [497, 80] width 21 height 11
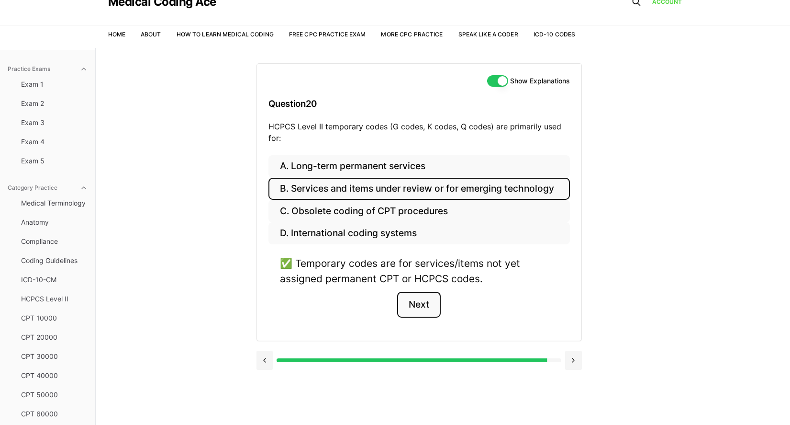
click at [421, 307] on button "Next" at bounding box center [419, 305] width 44 height 26
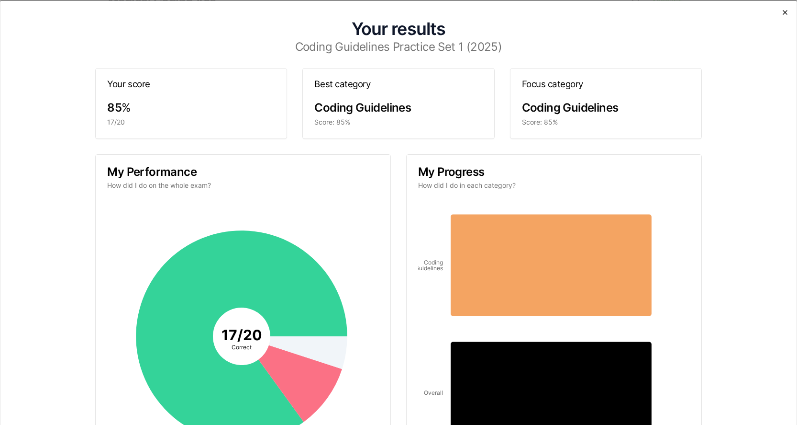
click at [782, 14] on icon "button" at bounding box center [786, 12] width 8 height 8
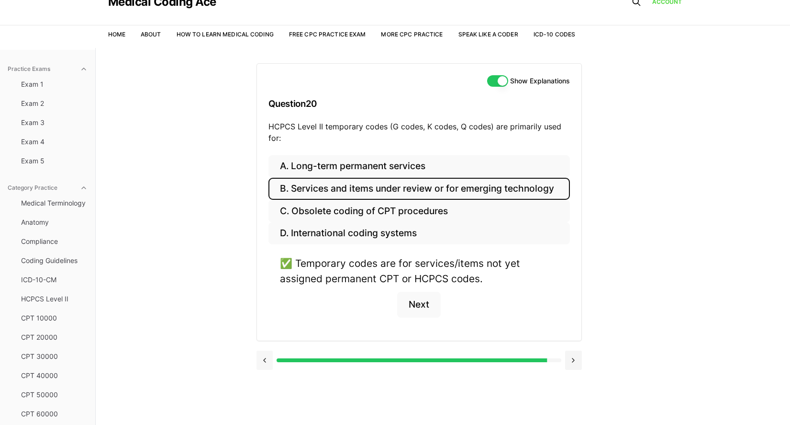
click at [264, 361] on button at bounding box center [265, 359] width 17 height 19
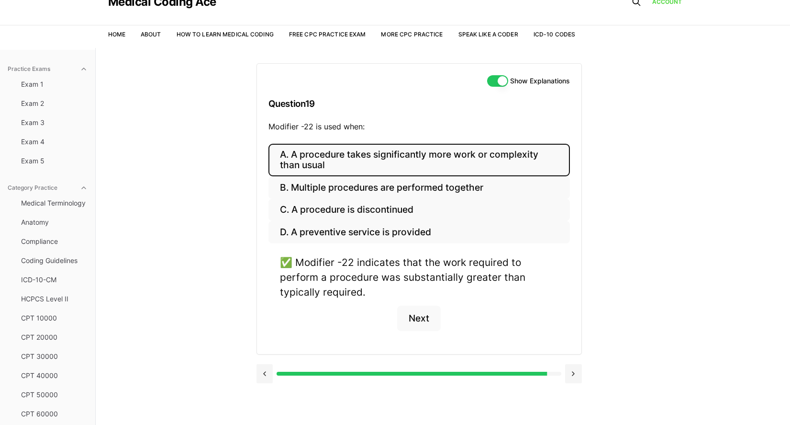
click at [263, 361] on div at bounding box center [419, 372] width 325 height 36
click at [262, 371] on button at bounding box center [265, 373] width 17 height 19
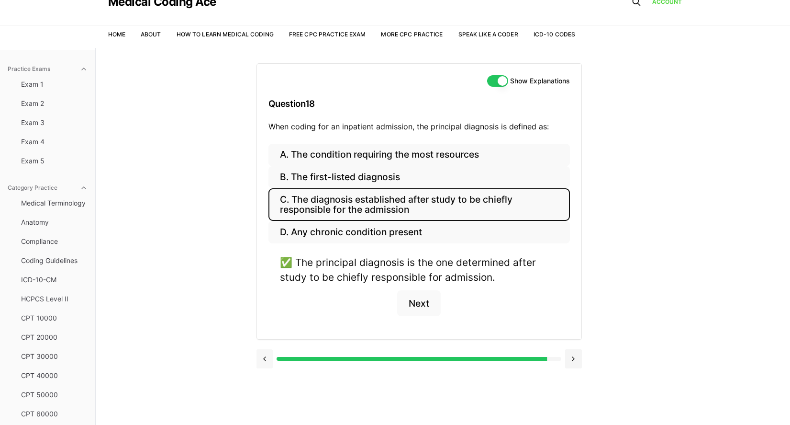
click at [262, 371] on div at bounding box center [419, 357] width 325 height 36
click at [265, 360] on button at bounding box center [265, 358] width 17 height 19
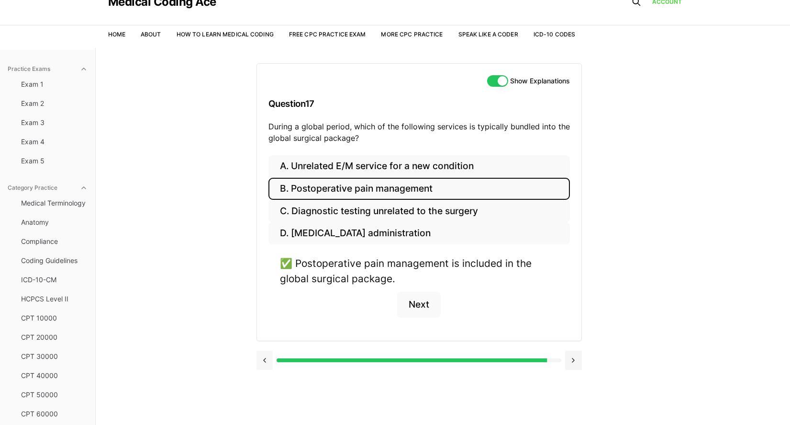
click at [265, 360] on button at bounding box center [265, 359] width 17 height 19
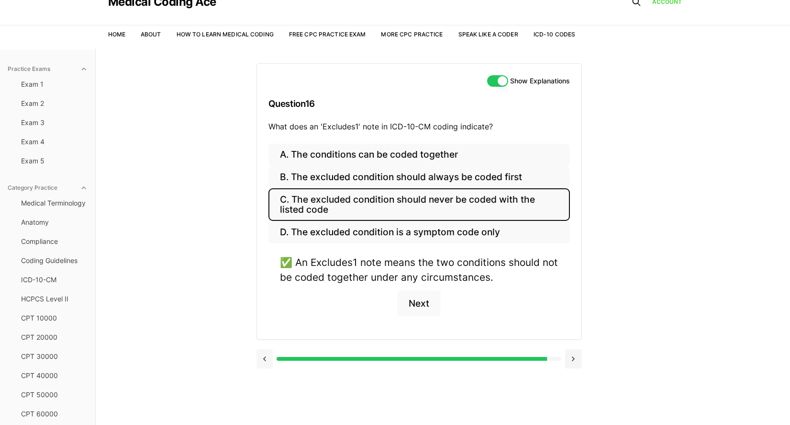
click at [265, 360] on button at bounding box center [265, 358] width 17 height 19
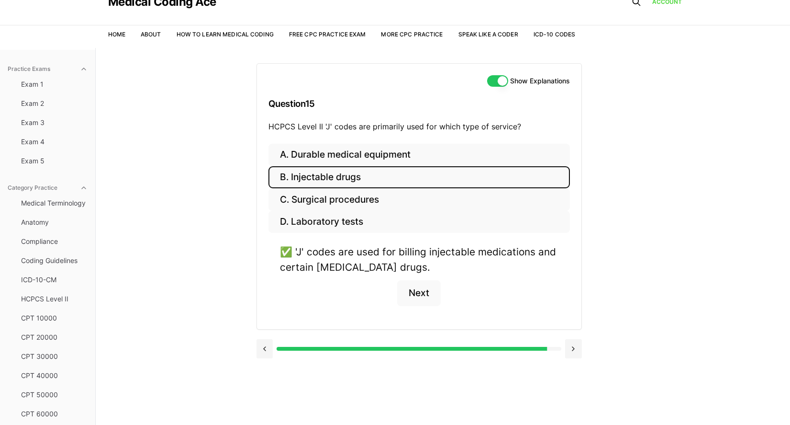
click at [265, 359] on div at bounding box center [419, 347] width 325 height 36
click at [265, 355] on button at bounding box center [265, 348] width 17 height 19
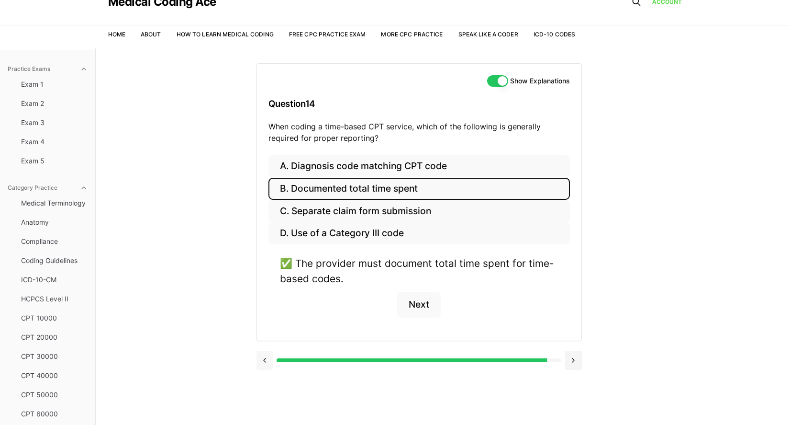
click at [265, 355] on button at bounding box center [265, 359] width 17 height 19
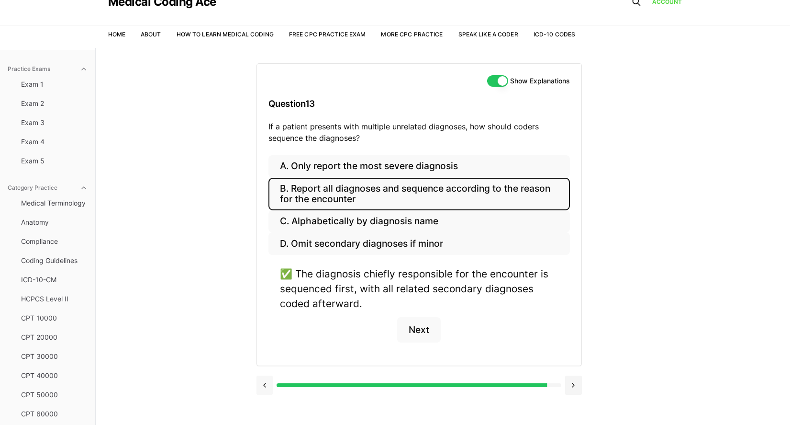
click at [268, 385] on button at bounding box center [265, 384] width 17 height 19
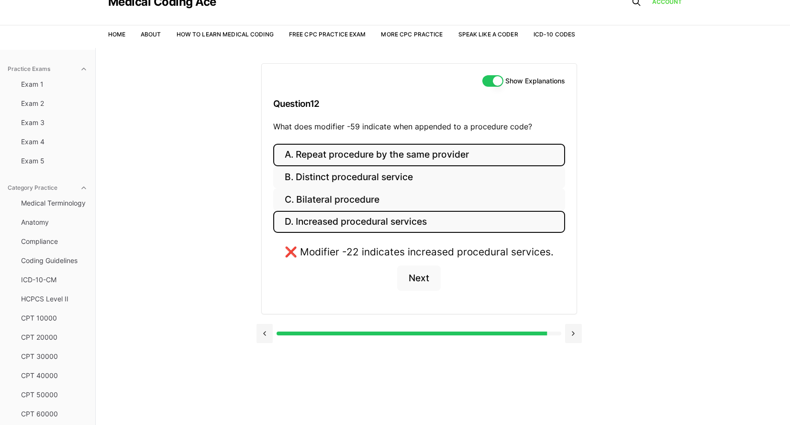
click at [326, 153] on button "A. Repeat procedure by the same provider" at bounding box center [419, 155] width 292 height 22
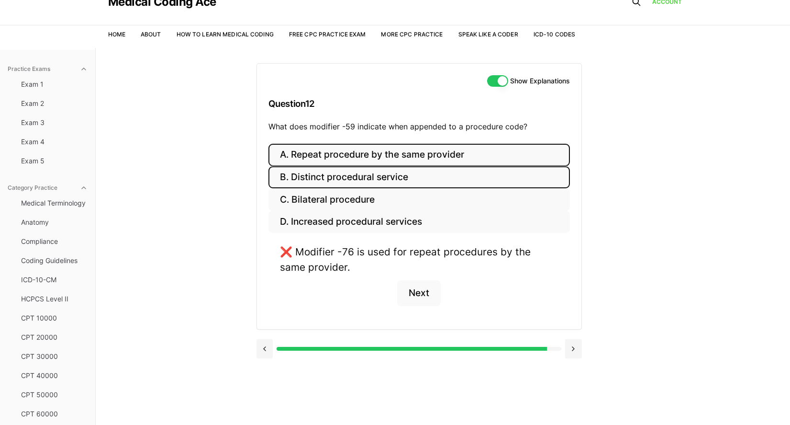
click at [321, 172] on button "B. Distinct procedural service" at bounding box center [420, 177] width 302 height 22
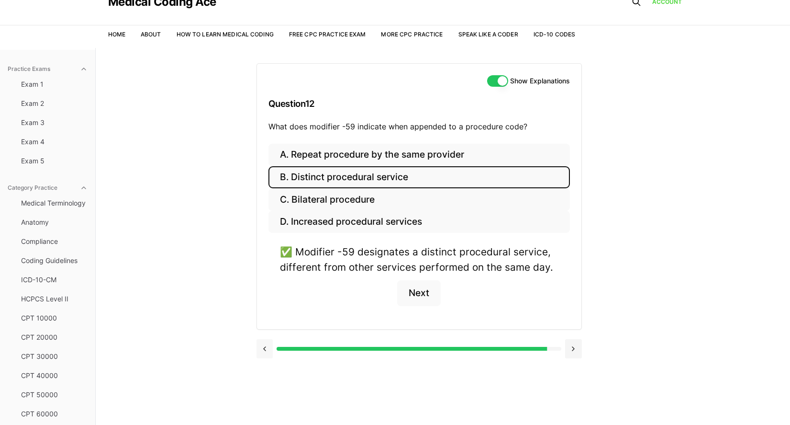
click at [267, 353] on button at bounding box center [265, 348] width 17 height 19
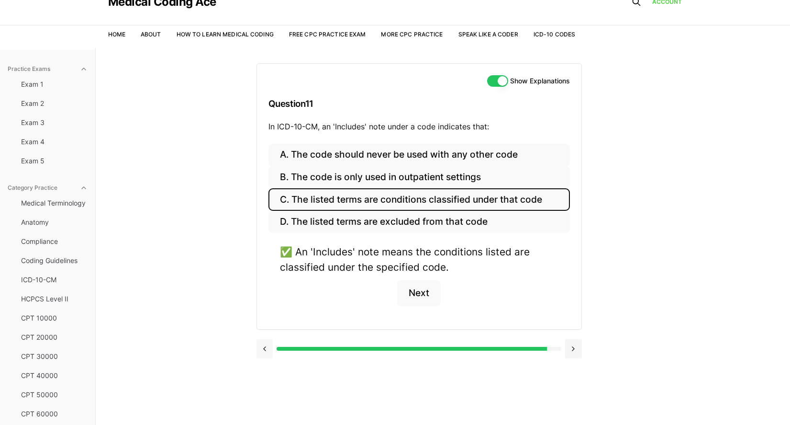
click at [267, 353] on button at bounding box center [265, 348] width 17 height 19
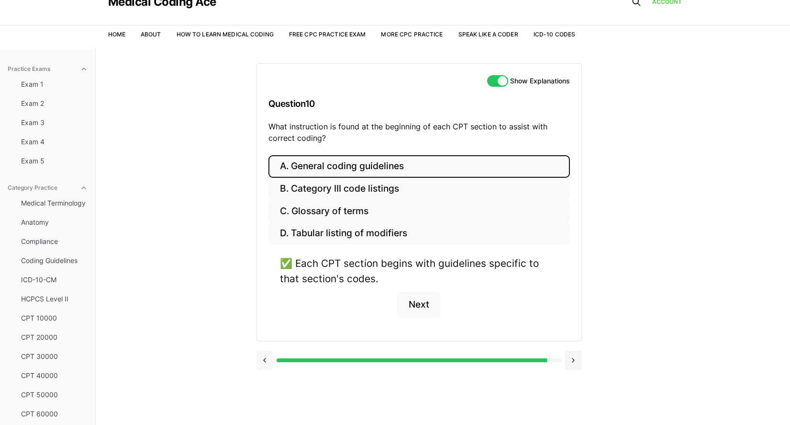
click at [267, 353] on button at bounding box center [265, 359] width 17 height 19
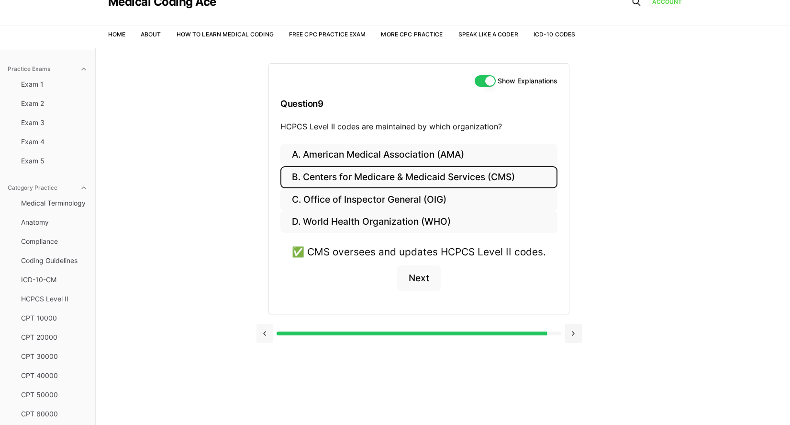
click at [267, 353] on div "Show Explanations Question 9 HCPCS Level II codes are maintained by which organ…" at bounding box center [443, 260] width 373 height 425
click at [267, 341] on button at bounding box center [265, 333] width 17 height 19
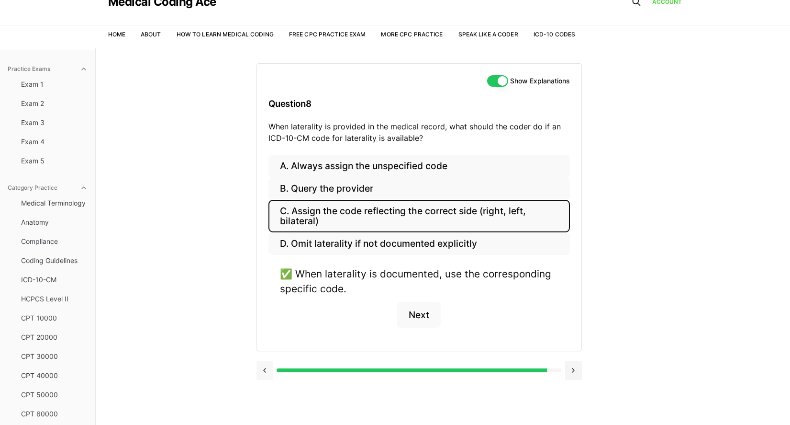
click at [269, 370] on button at bounding box center [265, 369] width 17 height 19
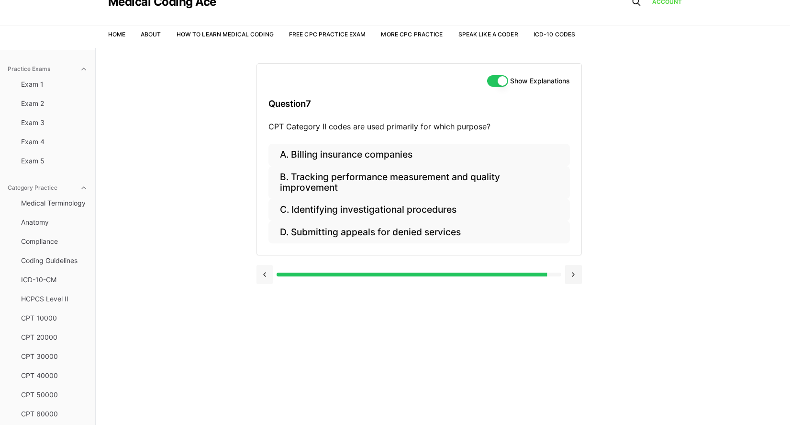
click at [264, 272] on button at bounding box center [265, 274] width 17 height 19
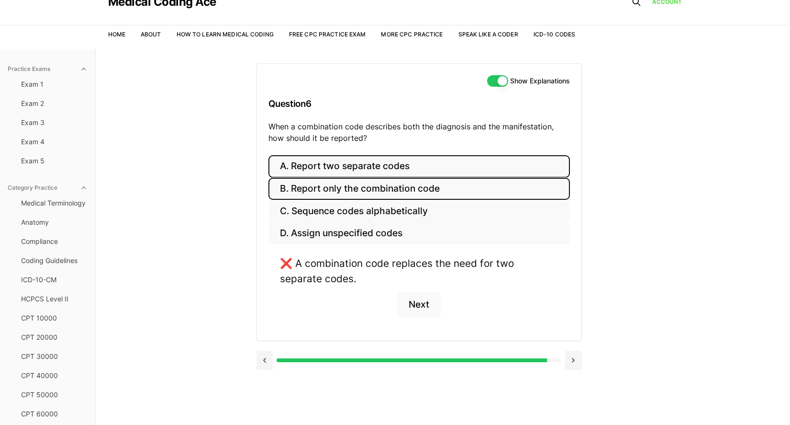
click at [338, 186] on button "B. Report only the combination code" at bounding box center [420, 189] width 302 height 22
